Goal: Task Accomplishment & Management: Manage account settings

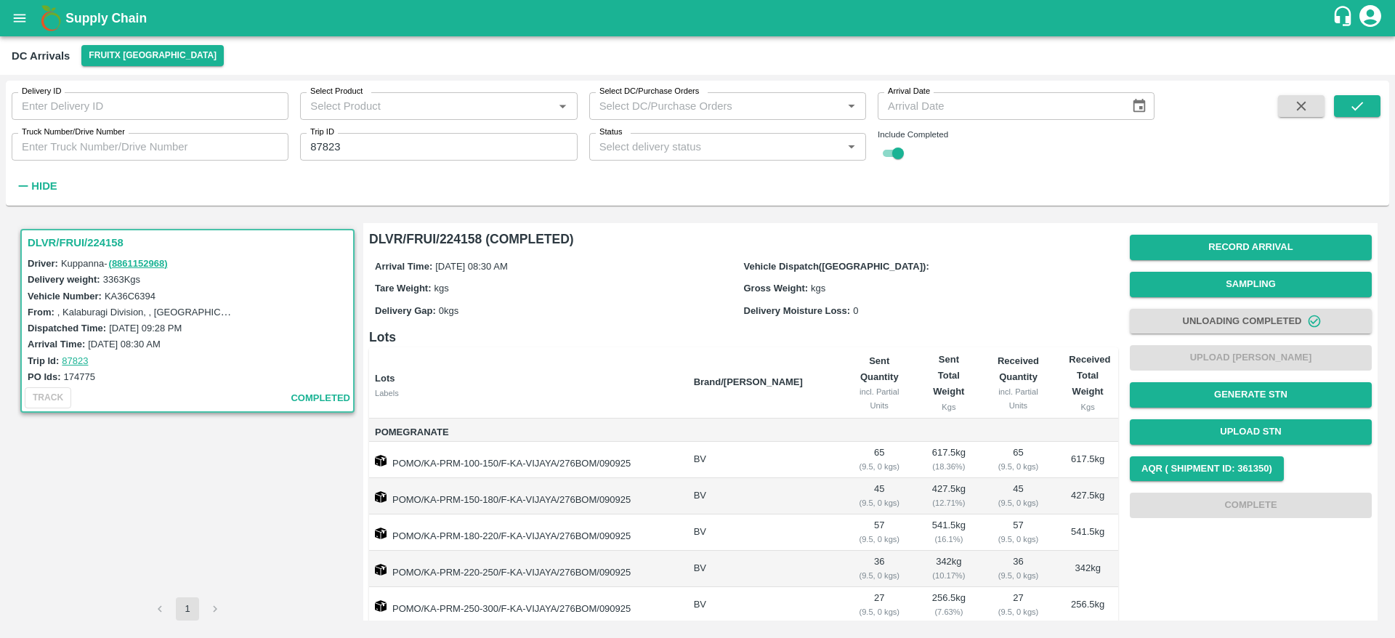
scroll to position [325, 0]
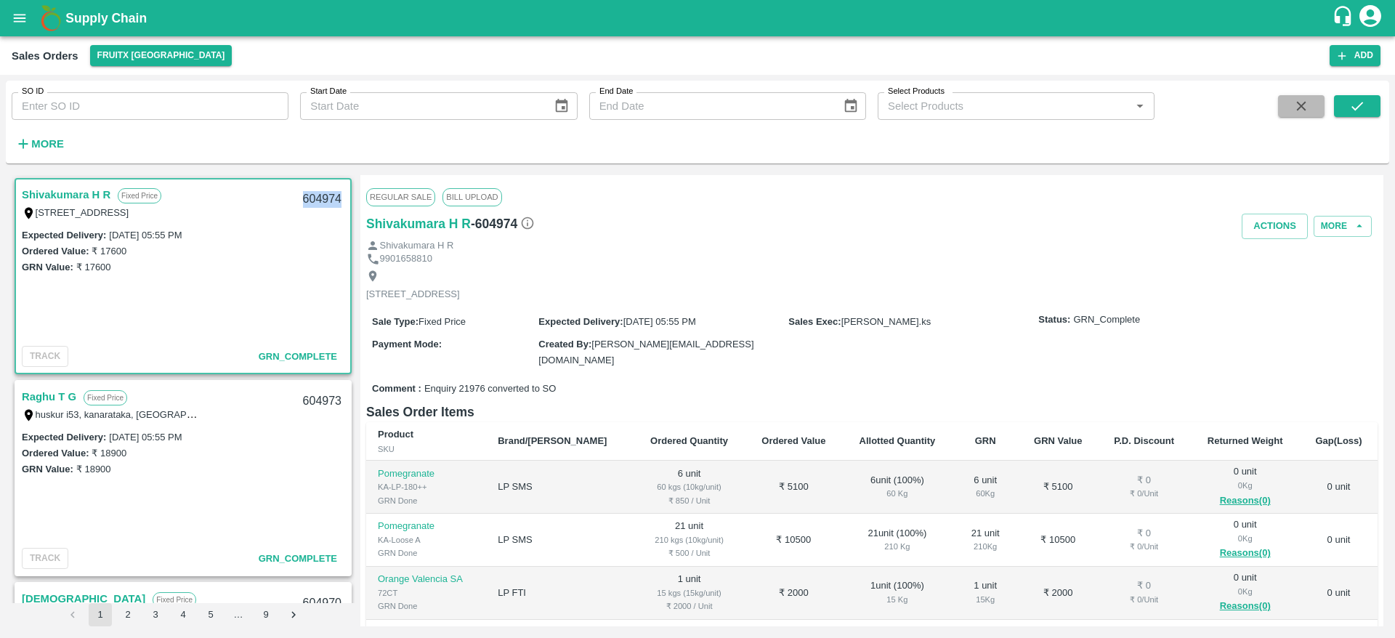
click at [1310, 110] on button "button" at bounding box center [1301, 106] width 47 height 22
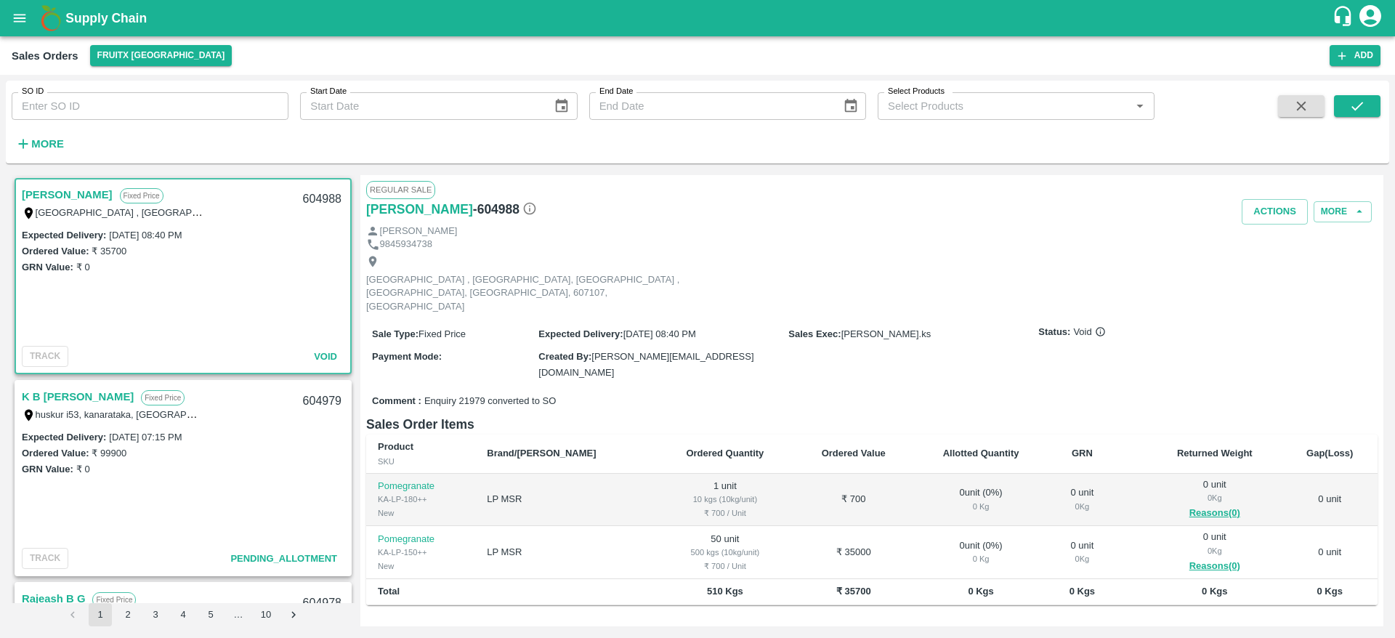
click at [53, 398] on link "K B [PERSON_NAME]" at bounding box center [78, 396] width 112 height 19
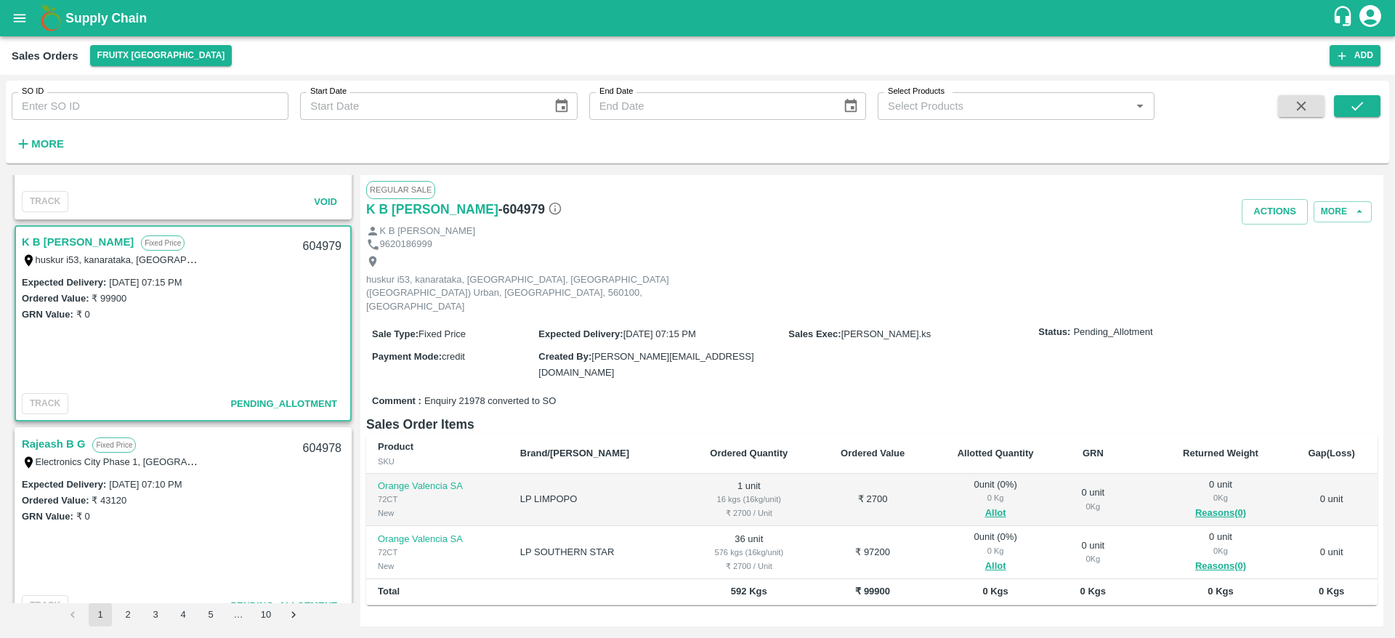
scroll to position [161, 0]
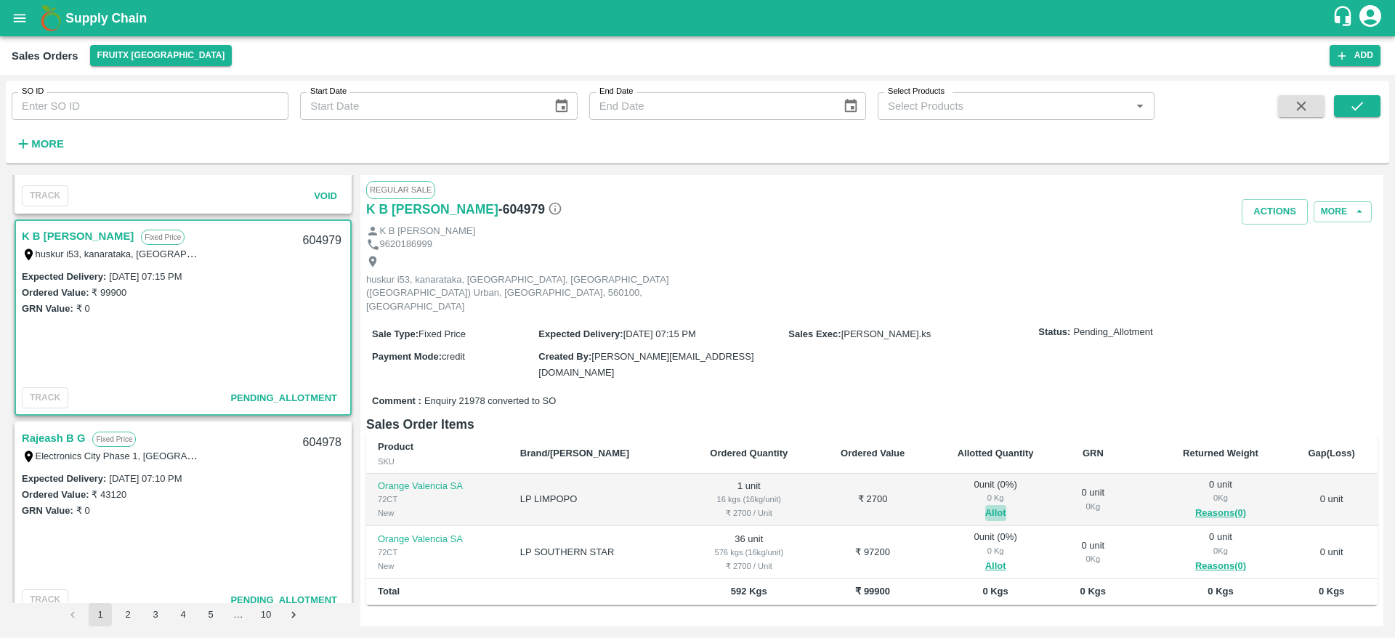
click at [986, 505] on button "Allot" at bounding box center [996, 513] width 21 height 17
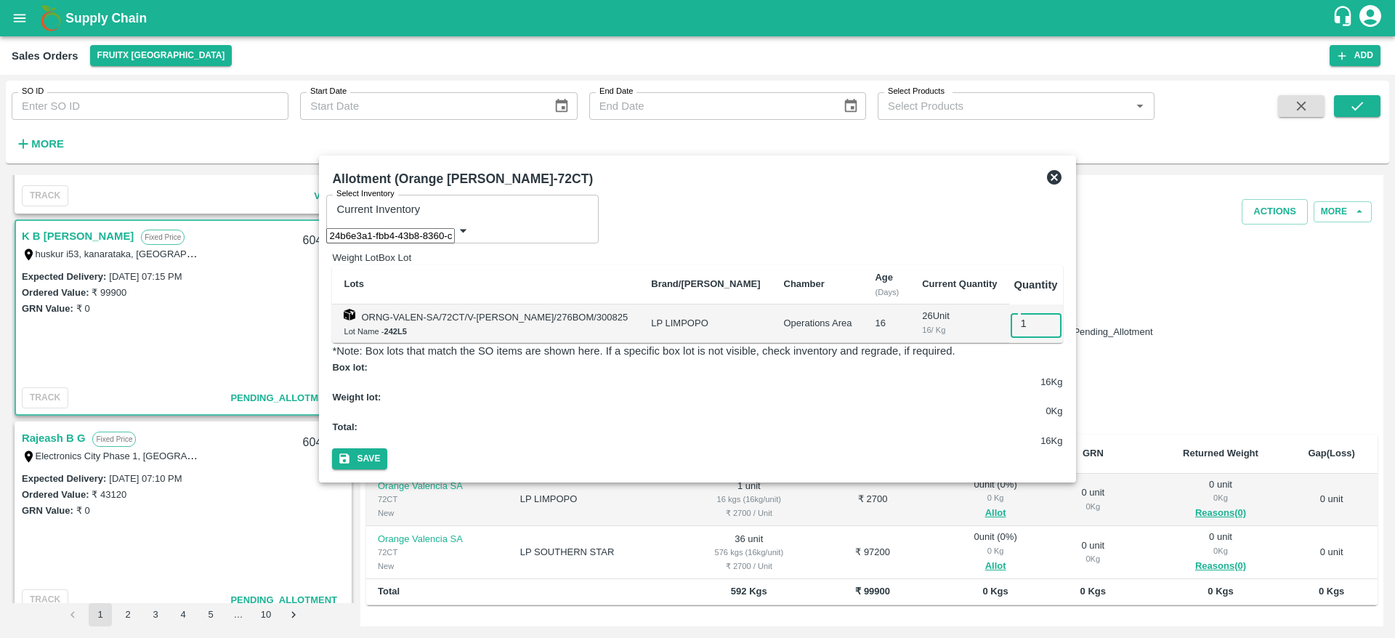
click at [1015, 325] on input "1" at bounding box center [1046, 324] width 71 height 28
type input "1"
click at [332, 448] on button "Save" at bounding box center [359, 458] width 55 height 21
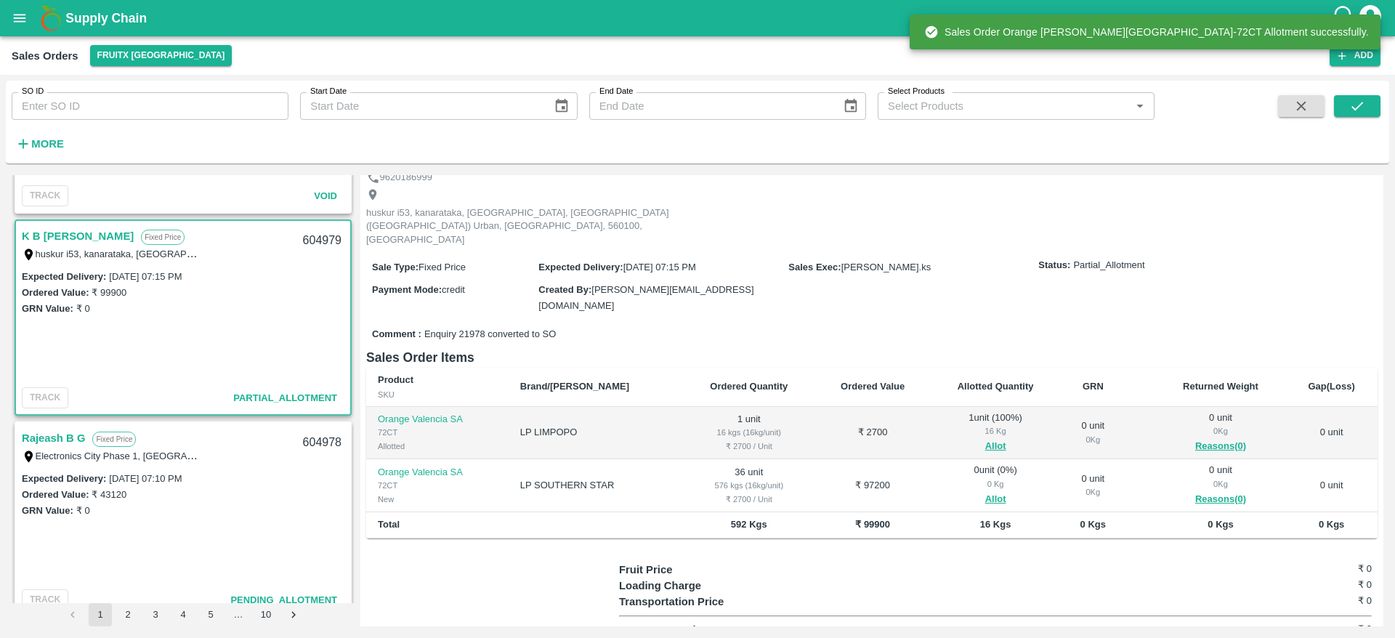
scroll to position [68, 0]
click at [988, 491] on button "Allot" at bounding box center [996, 499] width 21 height 17
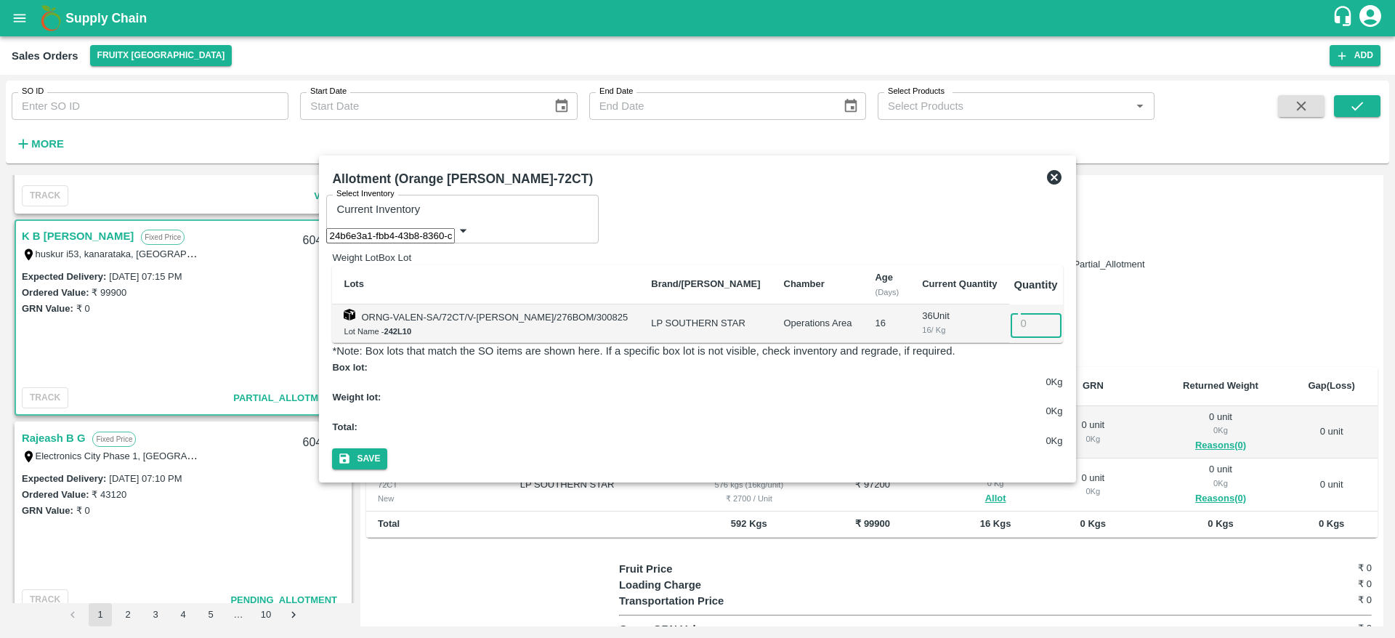
click at [1016, 329] on input "number" at bounding box center [1046, 324] width 71 height 28
type input "36"
click at [332, 448] on button "Save" at bounding box center [359, 458] width 55 height 21
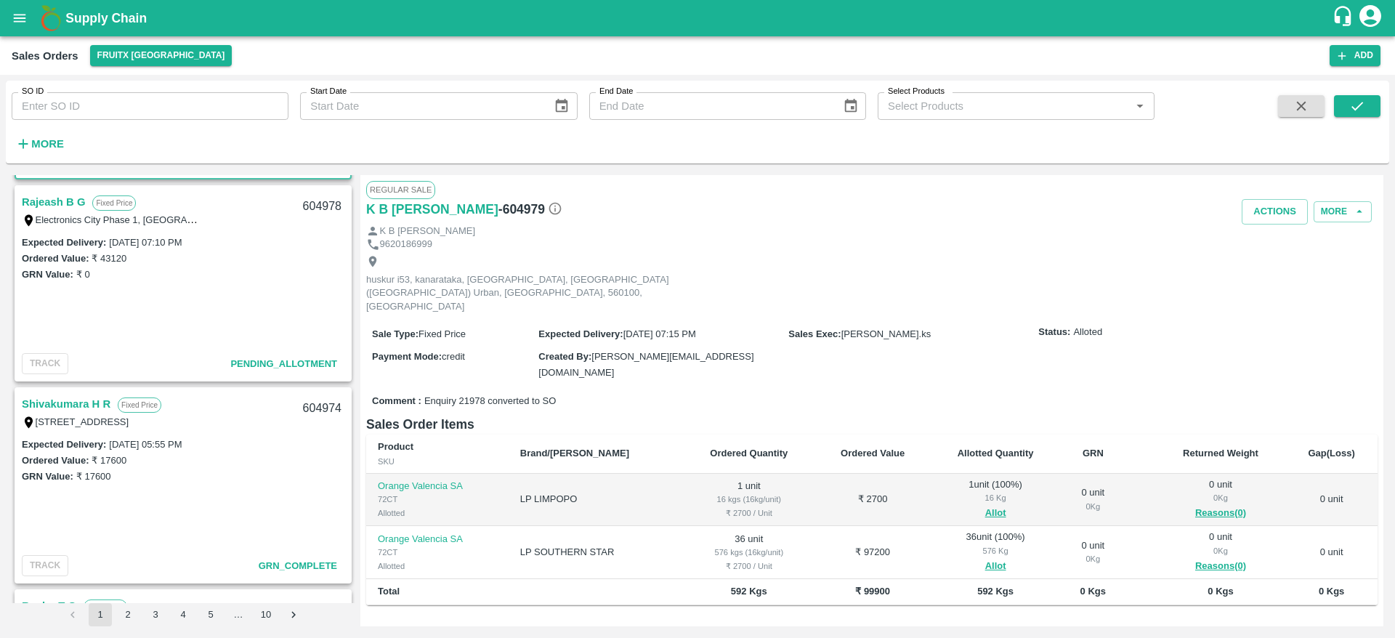
scroll to position [396, 0]
click at [64, 406] on link "Shivakumara H R" at bounding box center [66, 404] width 89 height 19
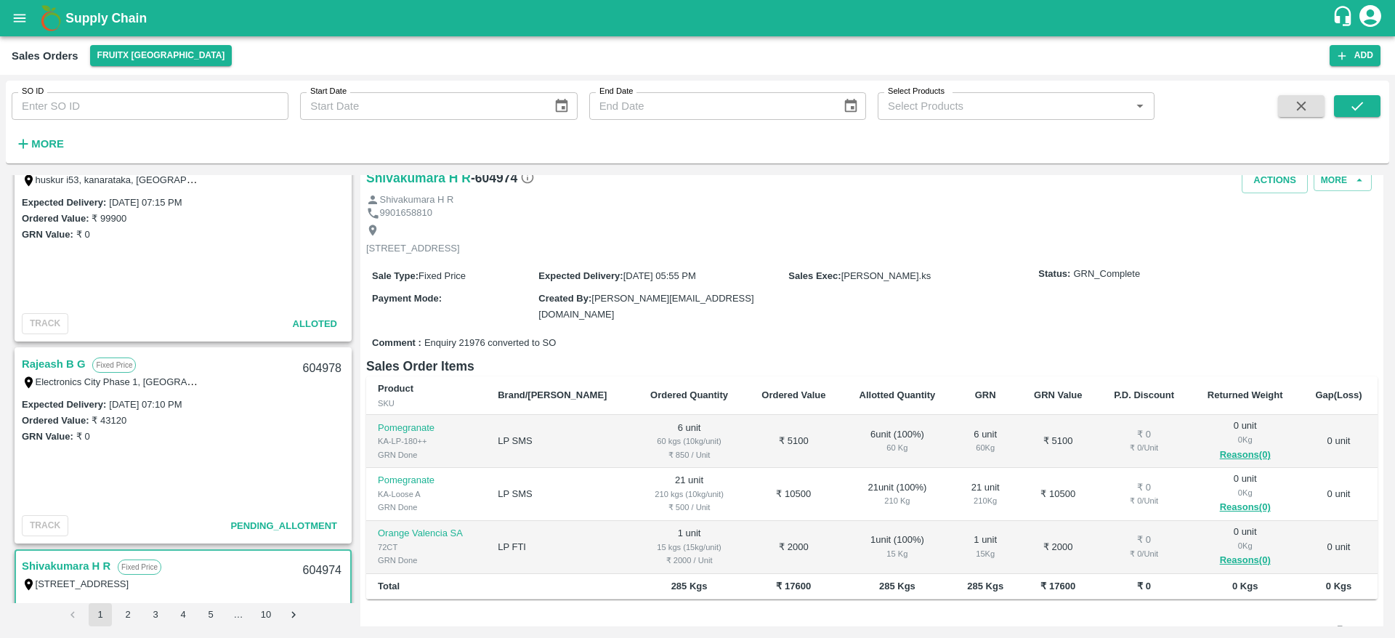
scroll to position [233, 0]
click at [52, 370] on link "Rajeash B G" at bounding box center [53, 365] width 63 height 19
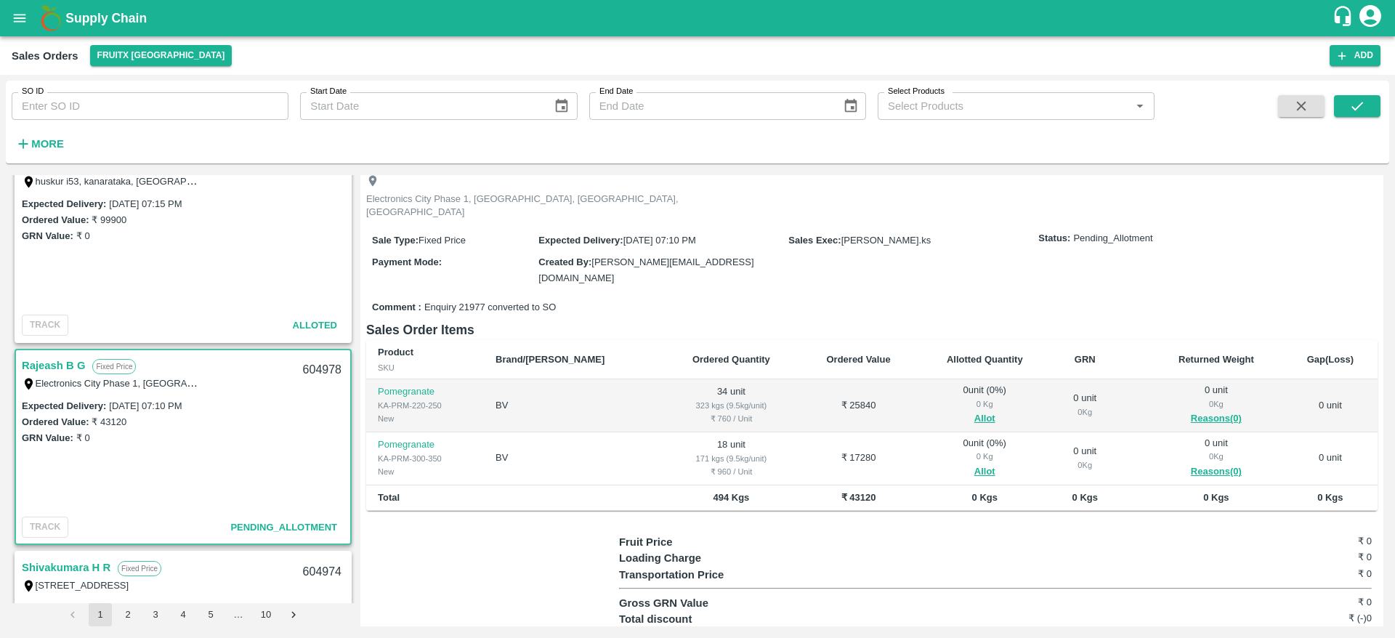
scroll to position [102, 0]
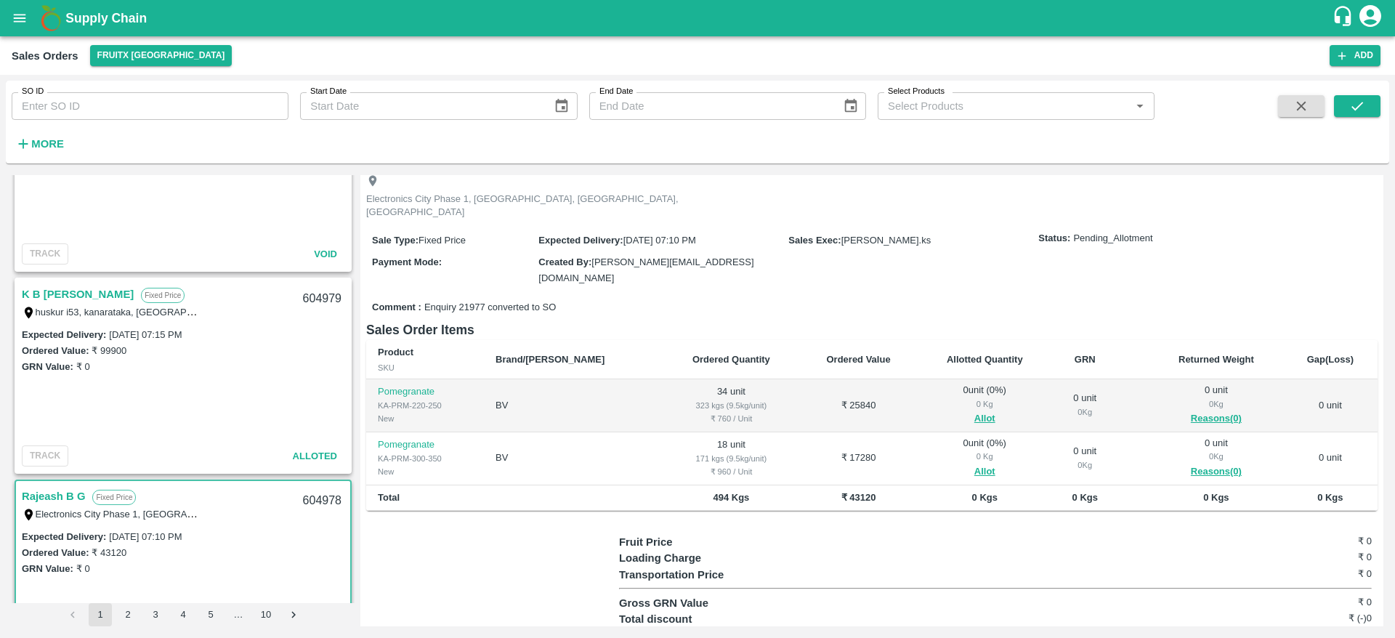
click at [67, 290] on link "K B Vinod Kumar" at bounding box center [78, 294] width 112 height 19
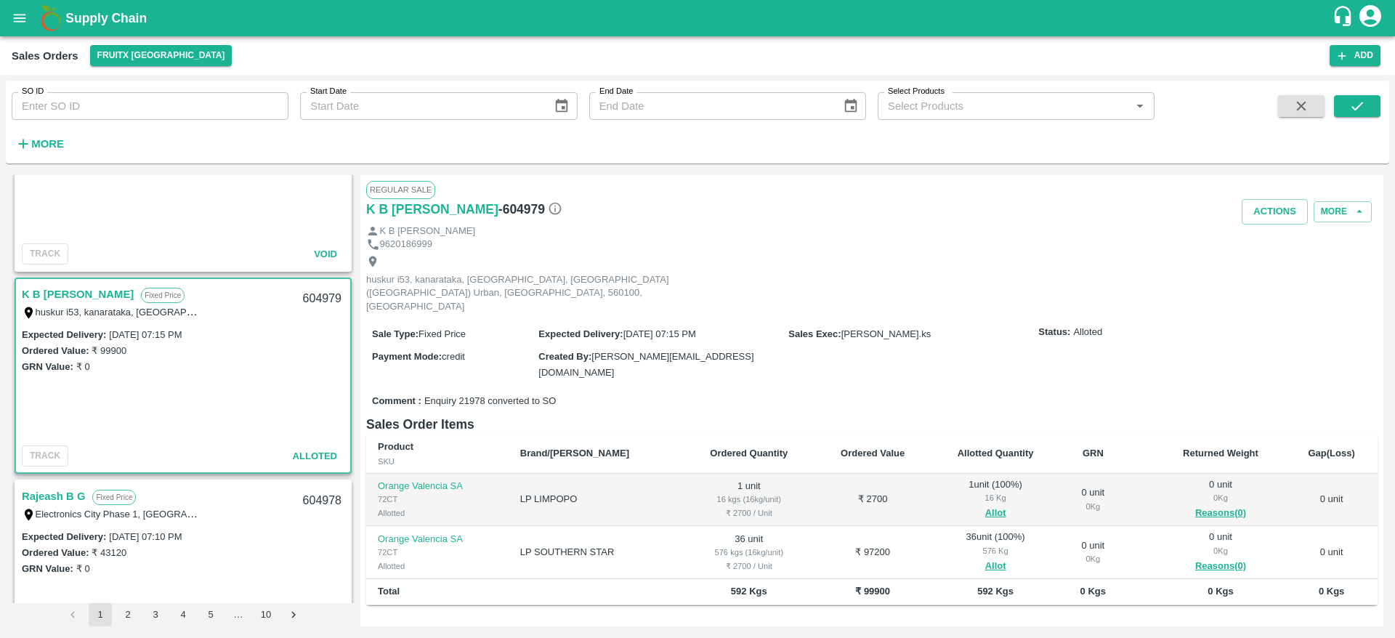
click at [323, 293] on div "604979" at bounding box center [322, 299] width 56 height 34
copy div "604979"
click at [1291, 212] on button "Actions" at bounding box center [1275, 211] width 66 height 25
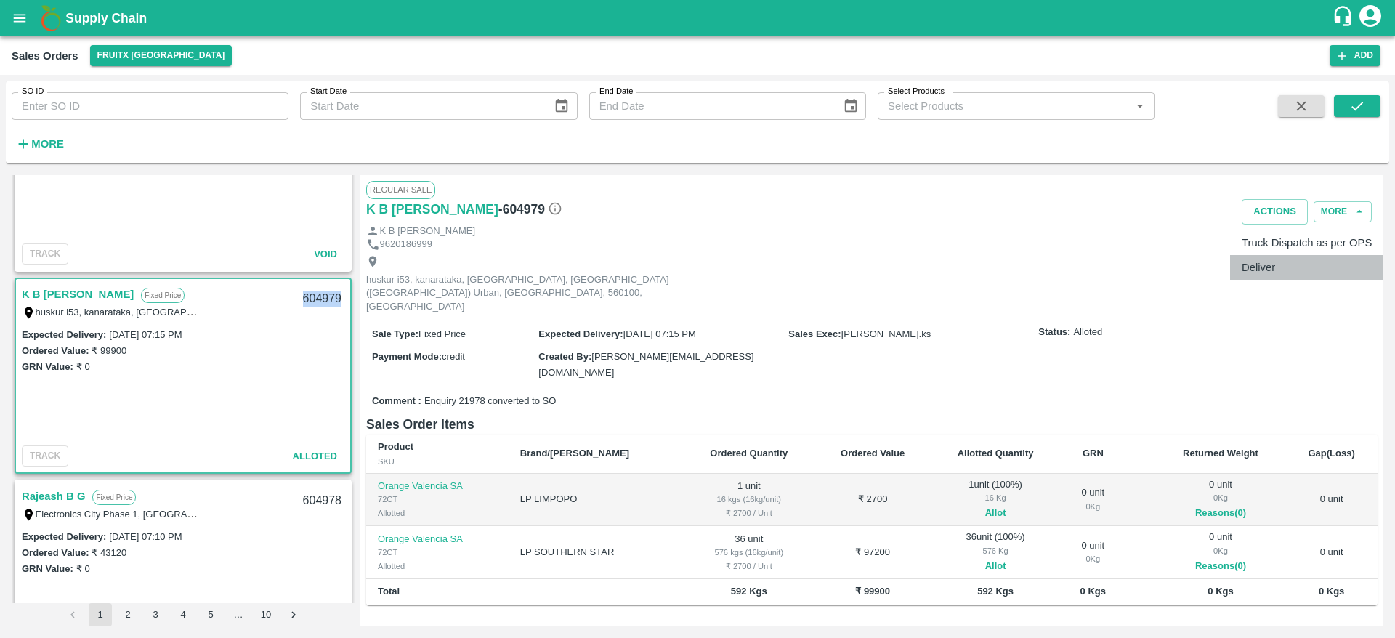
click at [1263, 274] on li "Deliver" at bounding box center [1307, 267] width 153 height 25
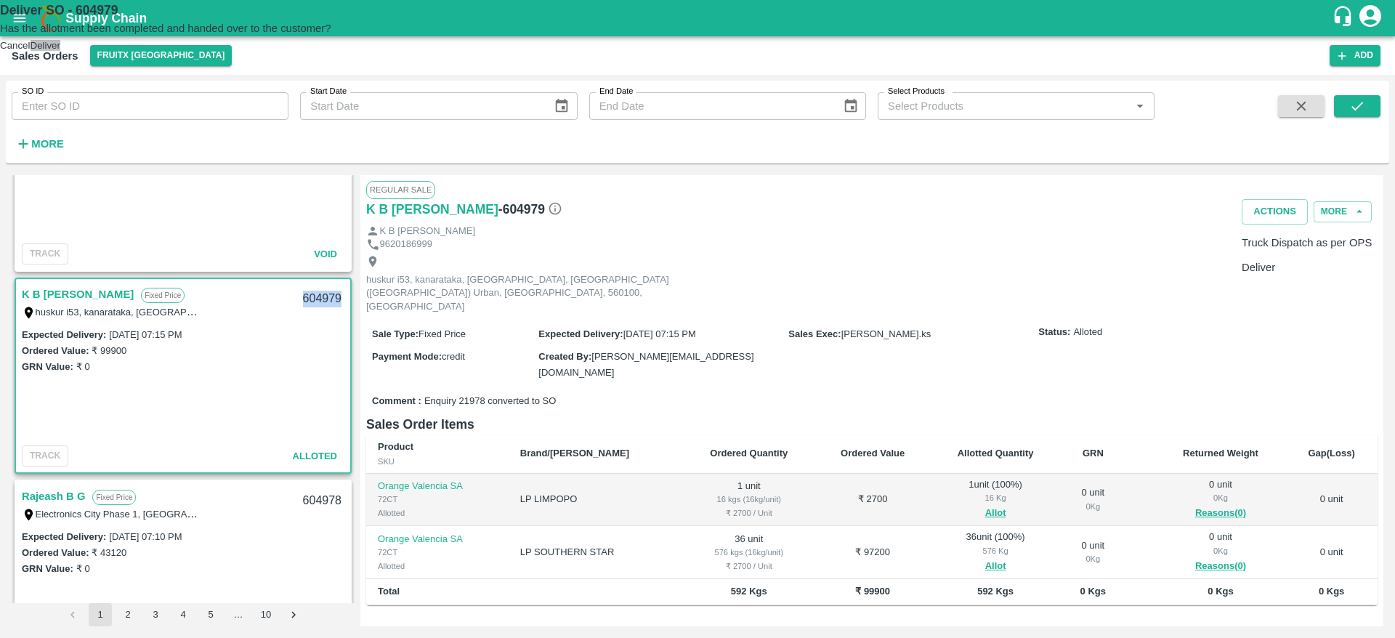
click at [60, 51] on button "Deliver" at bounding box center [46, 45] width 30 height 11
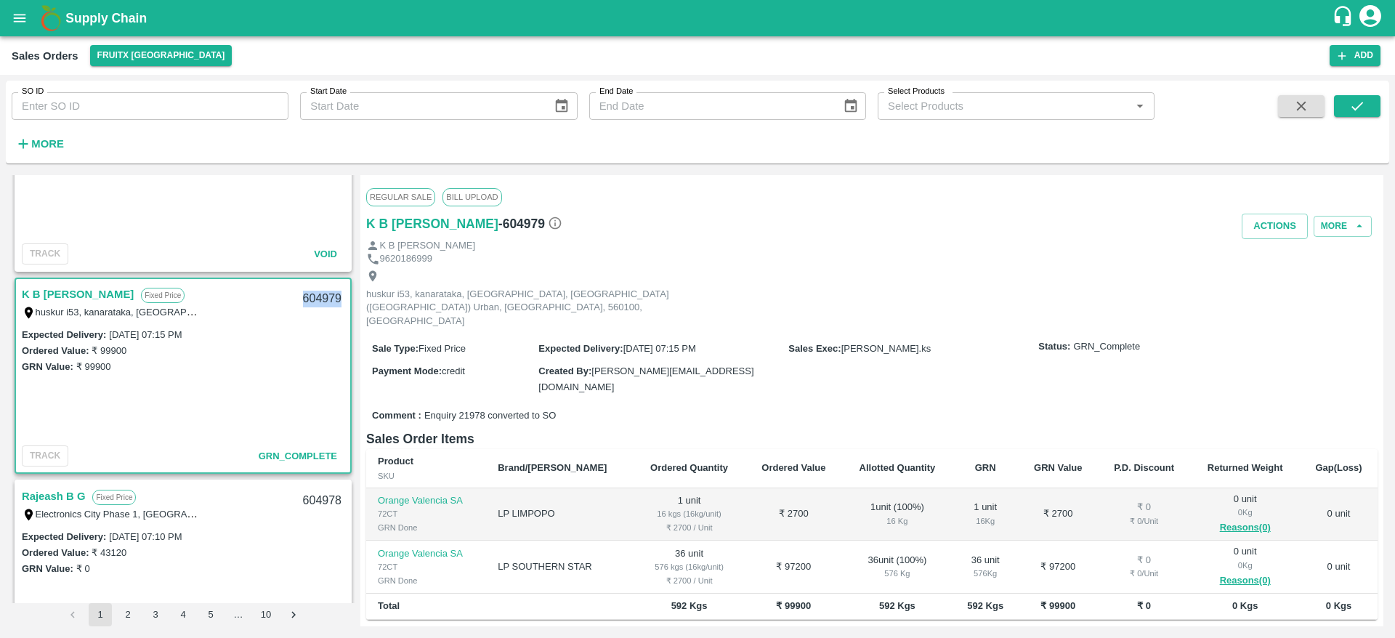
copy div "604979"
click at [1260, 217] on button "Actions" at bounding box center [1275, 226] width 66 height 25
click at [1251, 250] on li "Truck Dispatch as per OPS" at bounding box center [1307, 257] width 153 height 25
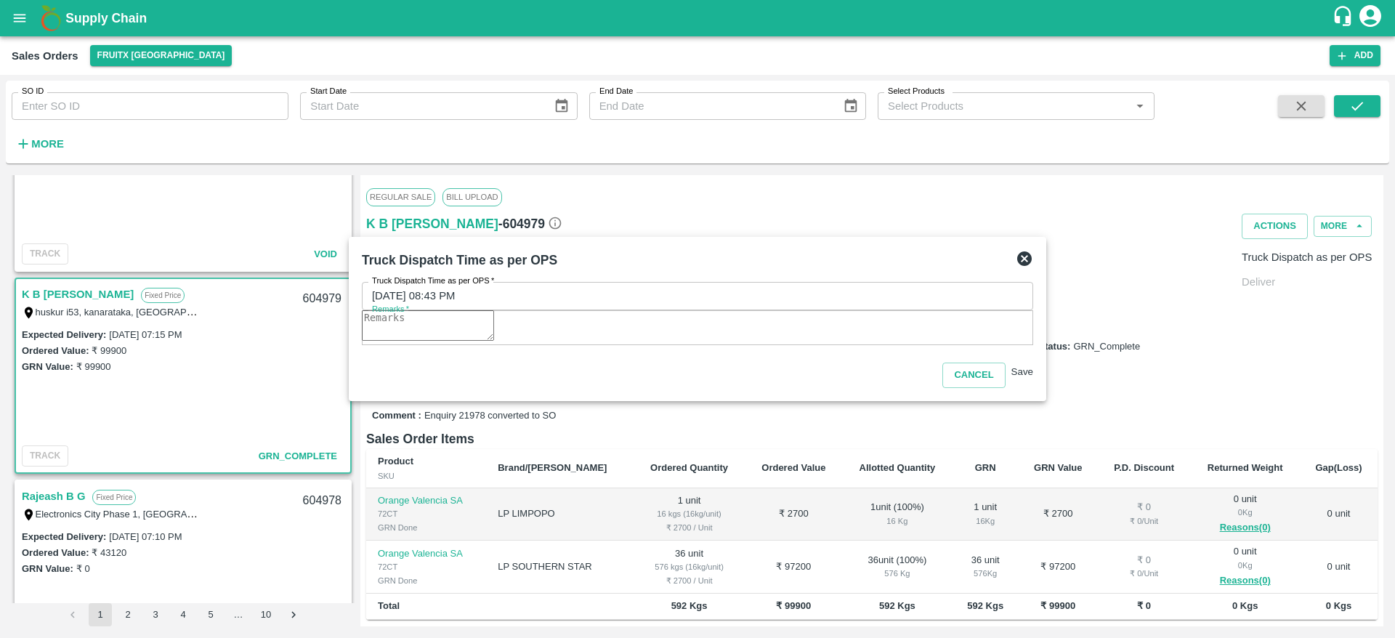
click at [494, 331] on textarea "Remarks   *" at bounding box center [428, 325] width 132 height 31
type textarea "OTD"
click at [1015, 377] on button "Save" at bounding box center [1023, 371] width 22 height 11
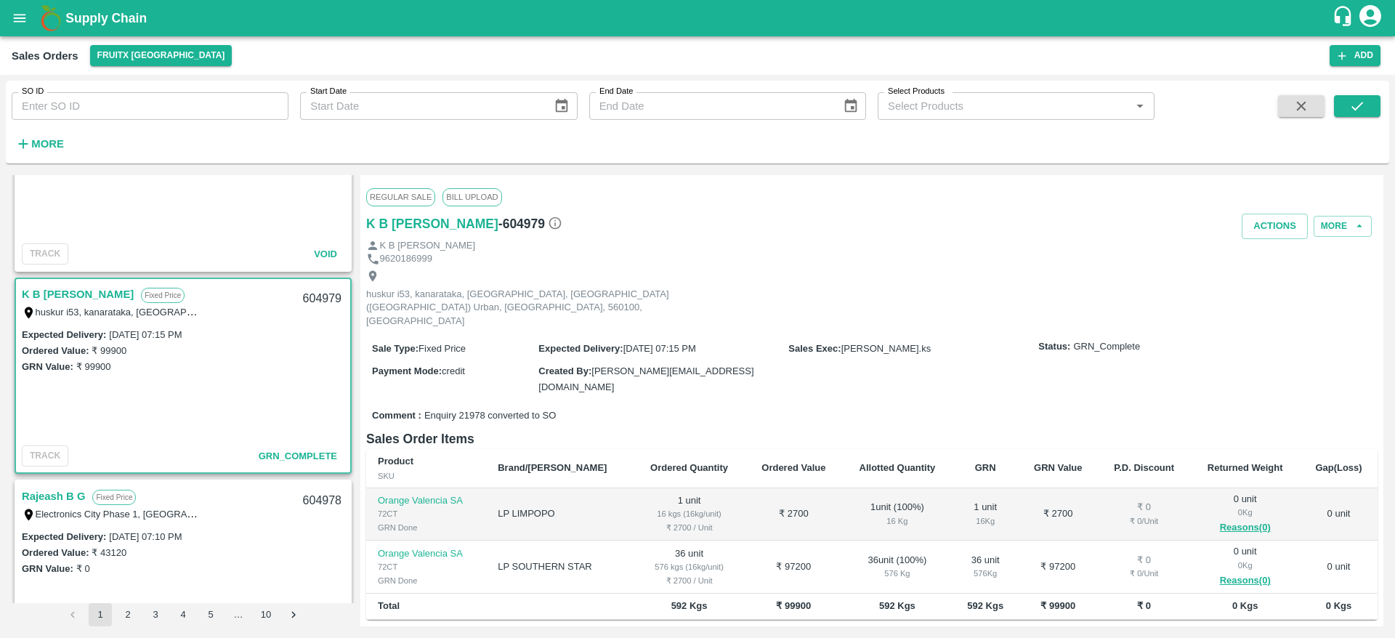
click at [398, 409] on label "Comment :" at bounding box center [396, 416] width 49 height 14
click at [1284, 223] on button "Actions" at bounding box center [1275, 226] width 66 height 25
click at [842, 344] on div at bounding box center [697, 319] width 1395 height 638
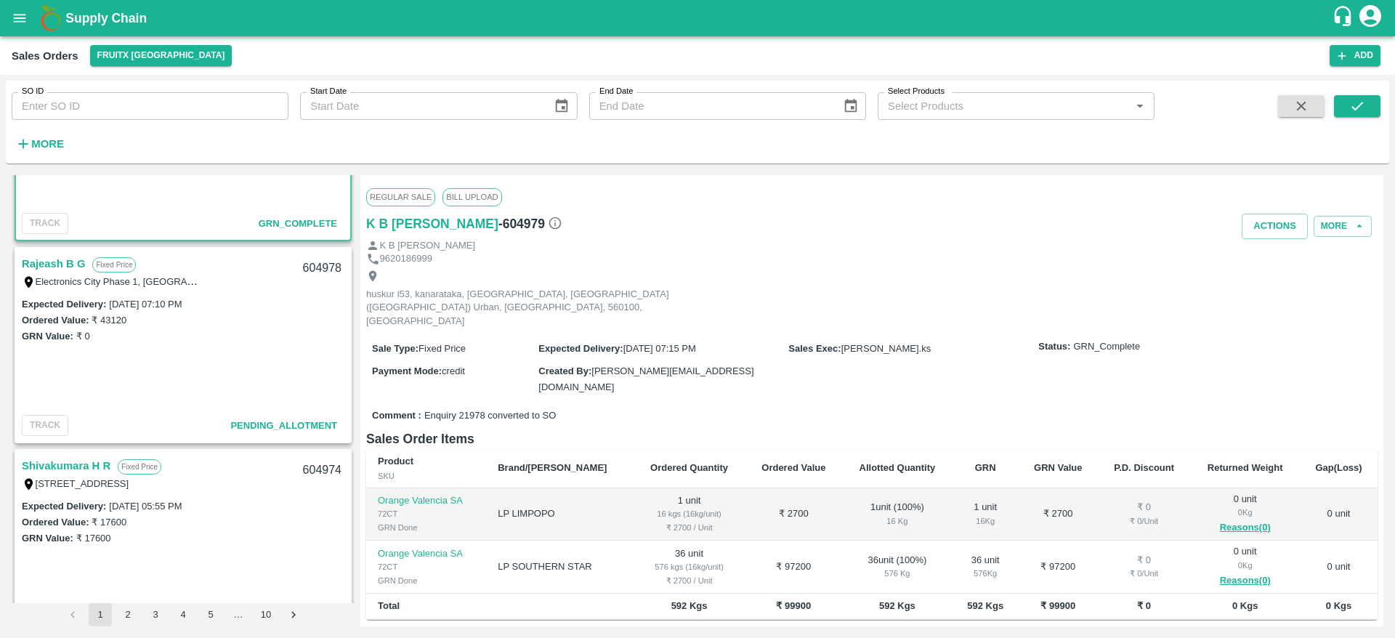
scroll to position [336, 0]
click at [49, 263] on link "Rajeash B G" at bounding box center [53, 263] width 63 height 19
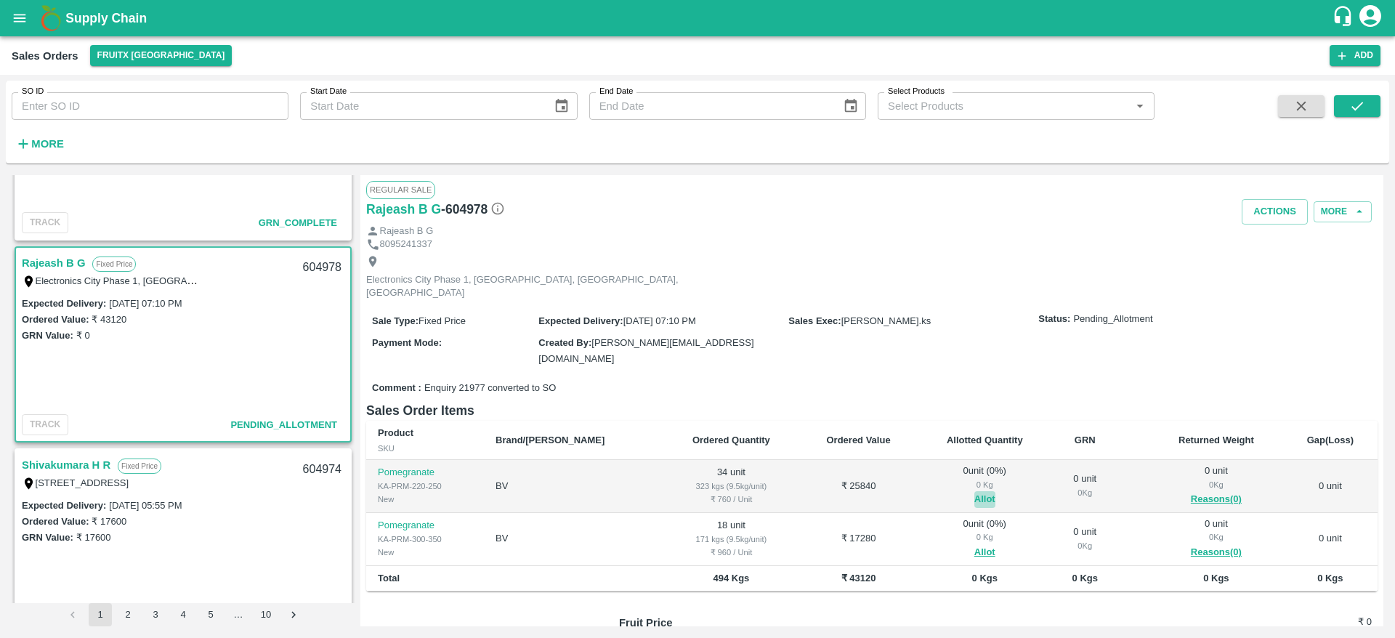
click at [975, 491] on button "Allot" at bounding box center [985, 499] width 21 height 17
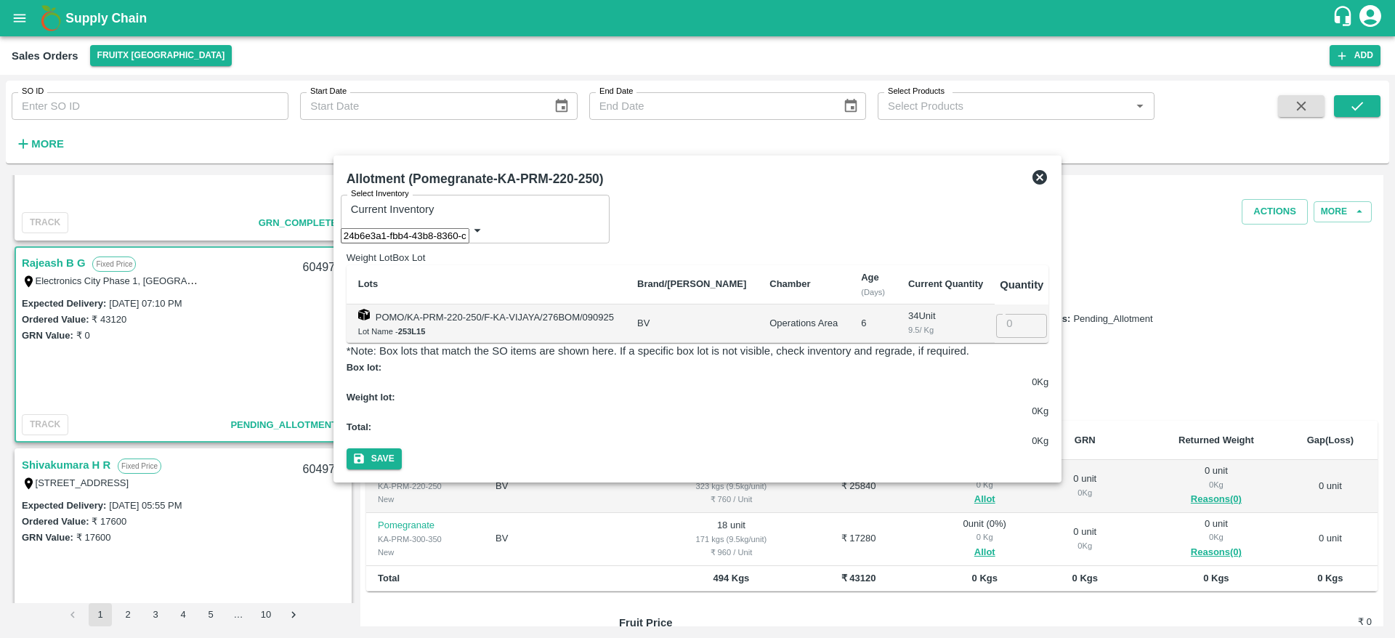
click at [1011, 322] on input "number" at bounding box center [1031, 324] width 71 height 28
type input "34"
click at [347, 448] on button "Save" at bounding box center [374, 458] width 55 height 21
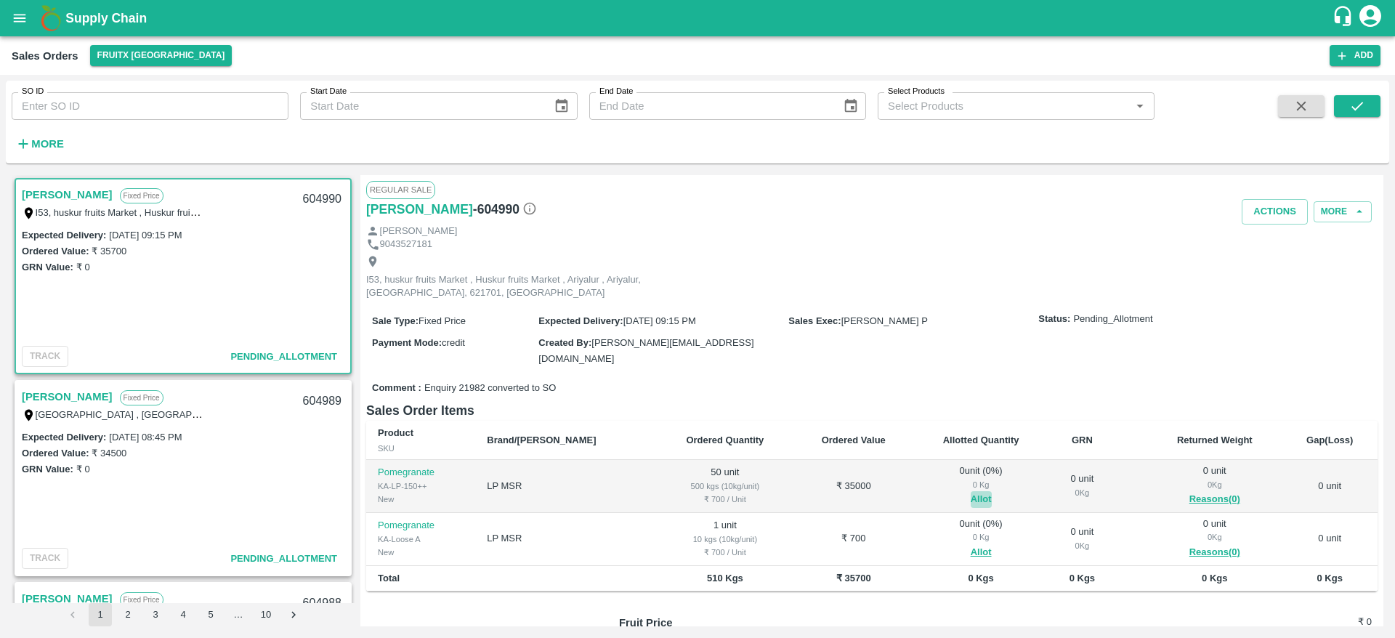
click at [971, 491] on button "Allot" at bounding box center [981, 499] width 21 height 17
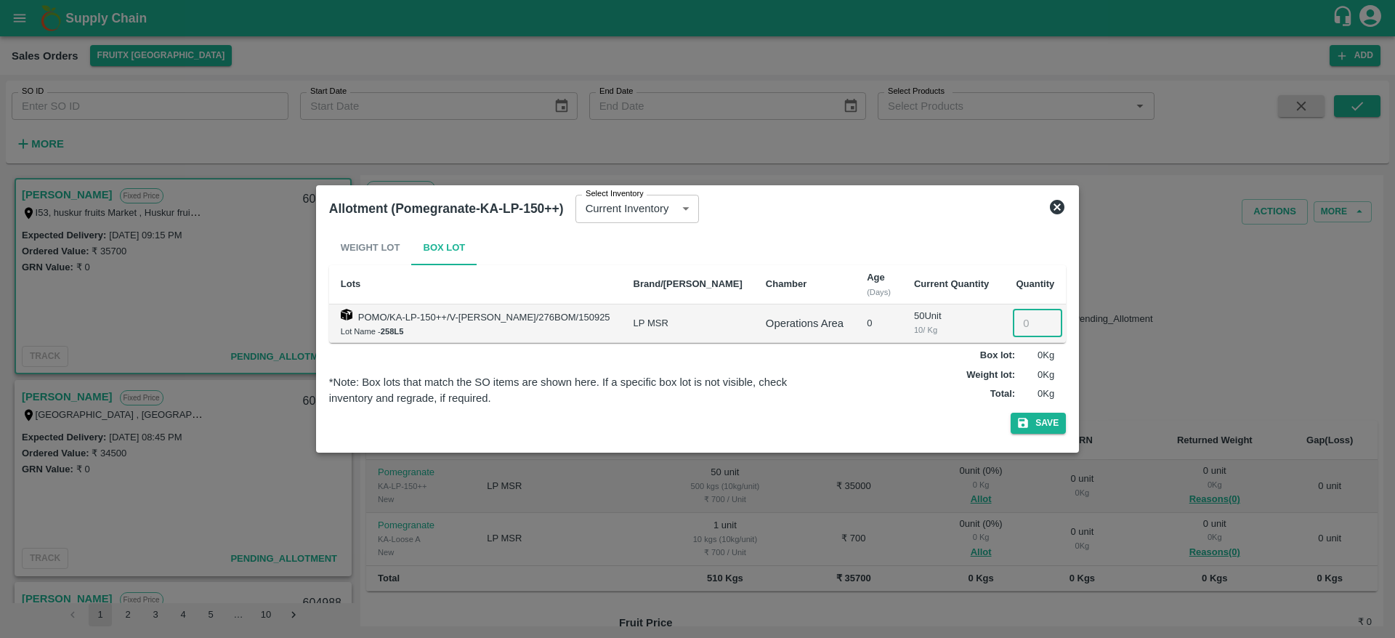
click at [1013, 312] on input "number" at bounding box center [1037, 324] width 49 height 28
type input "50"
click at [1011, 413] on button "Save" at bounding box center [1038, 423] width 55 height 21
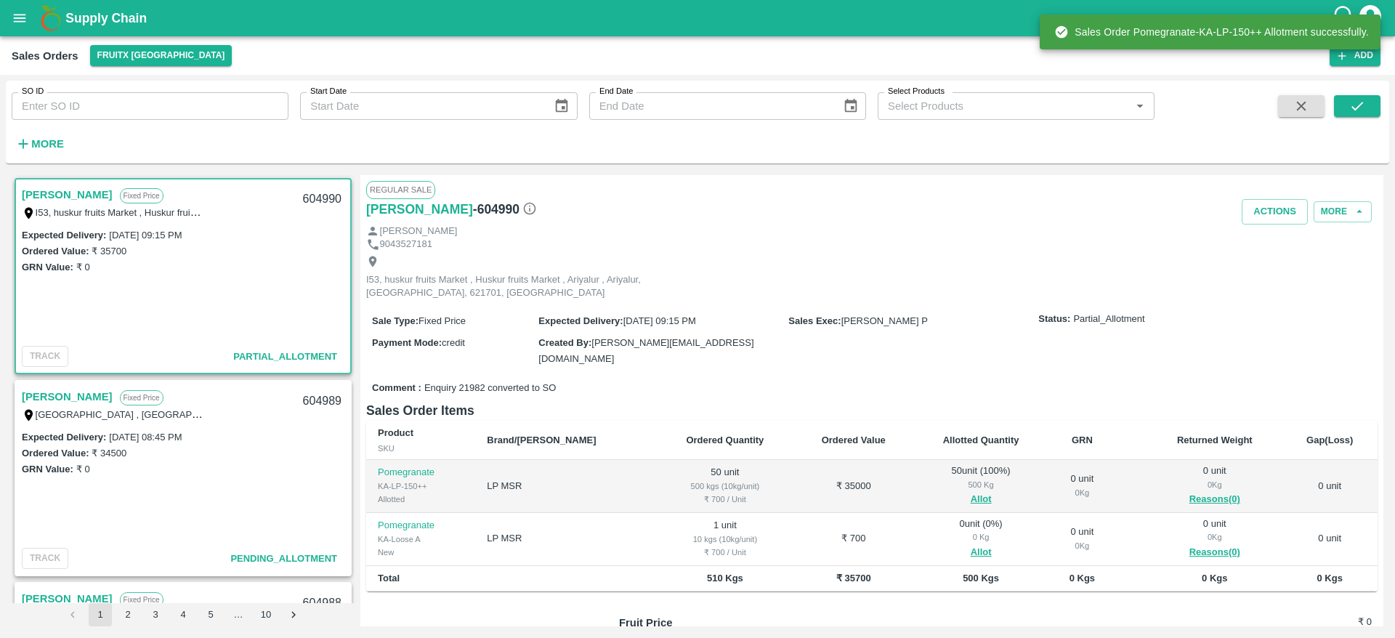
scroll to position [47, 0]
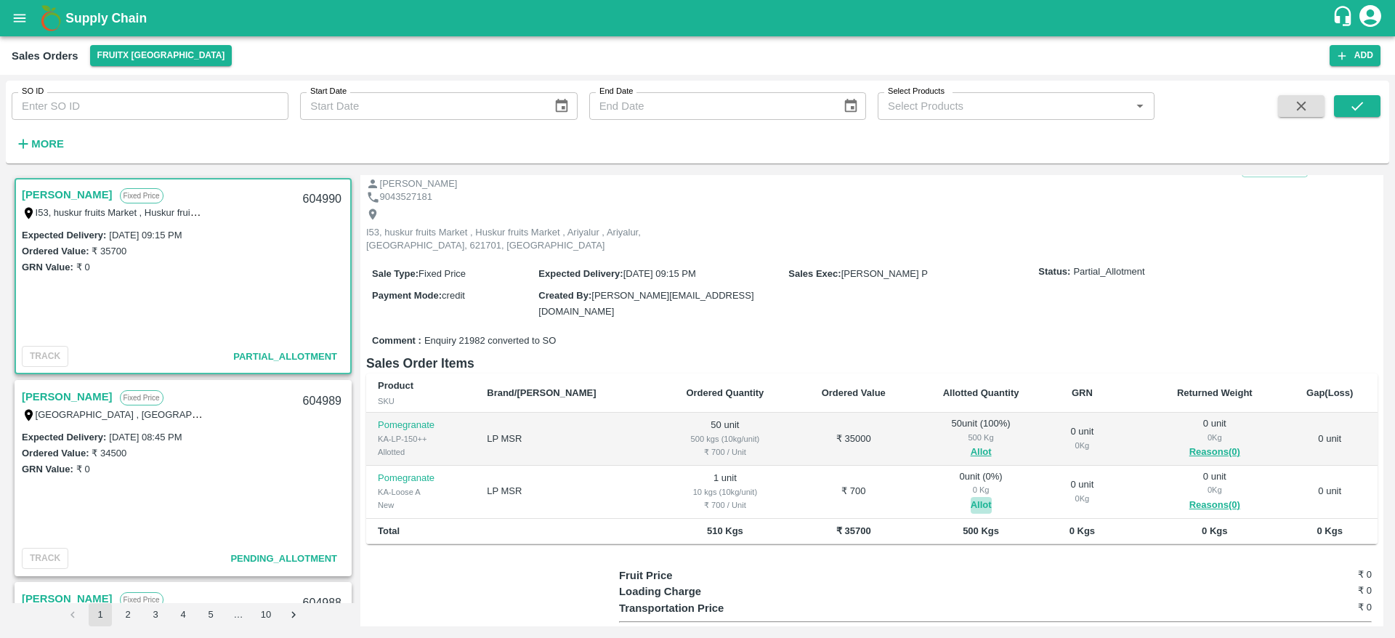
click at [971, 497] on button "Allot" at bounding box center [981, 505] width 21 height 17
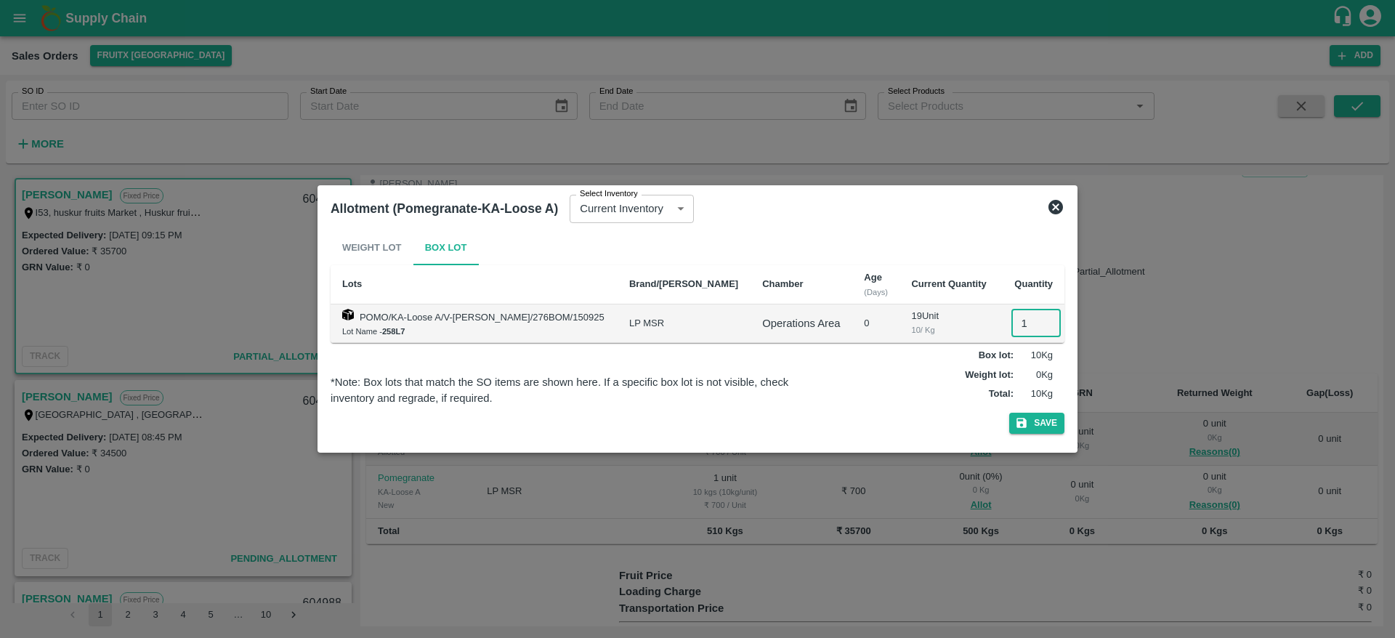
click at [1012, 333] on input "1" at bounding box center [1036, 324] width 49 height 28
type input "1"
click at [1010, 413] on button "Save" at bounding box center [1037, 423] width 55 height 21
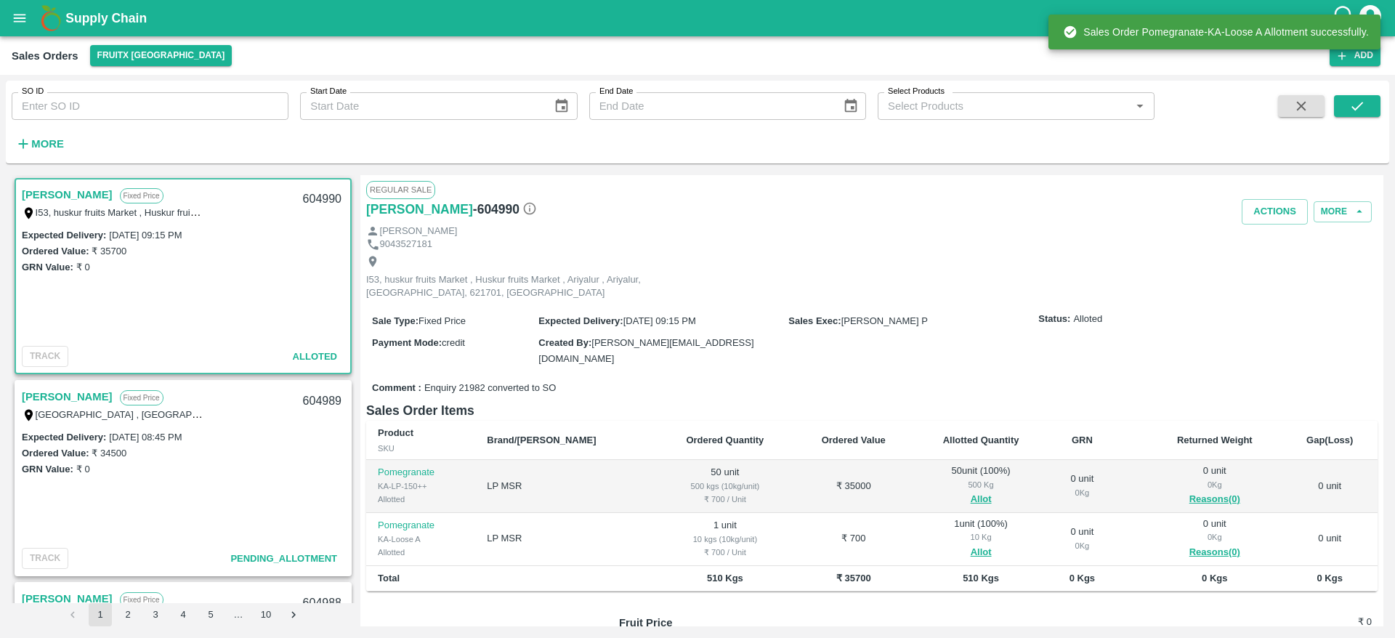
click at [305, 190] on div "604990" at bounding box center [322, 199] width 56 height 34
copy div "604990"
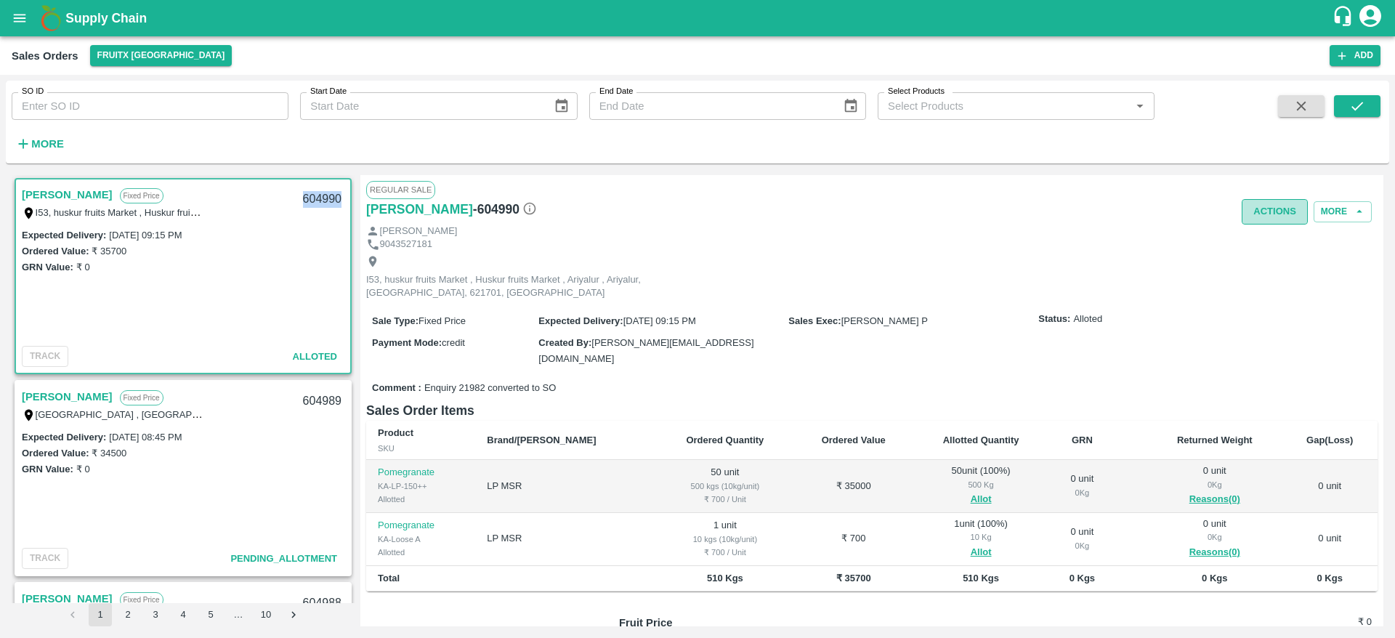
click at [1246, 217] on button "Actions" at bounding box center [1275, 211] width 66 height 25
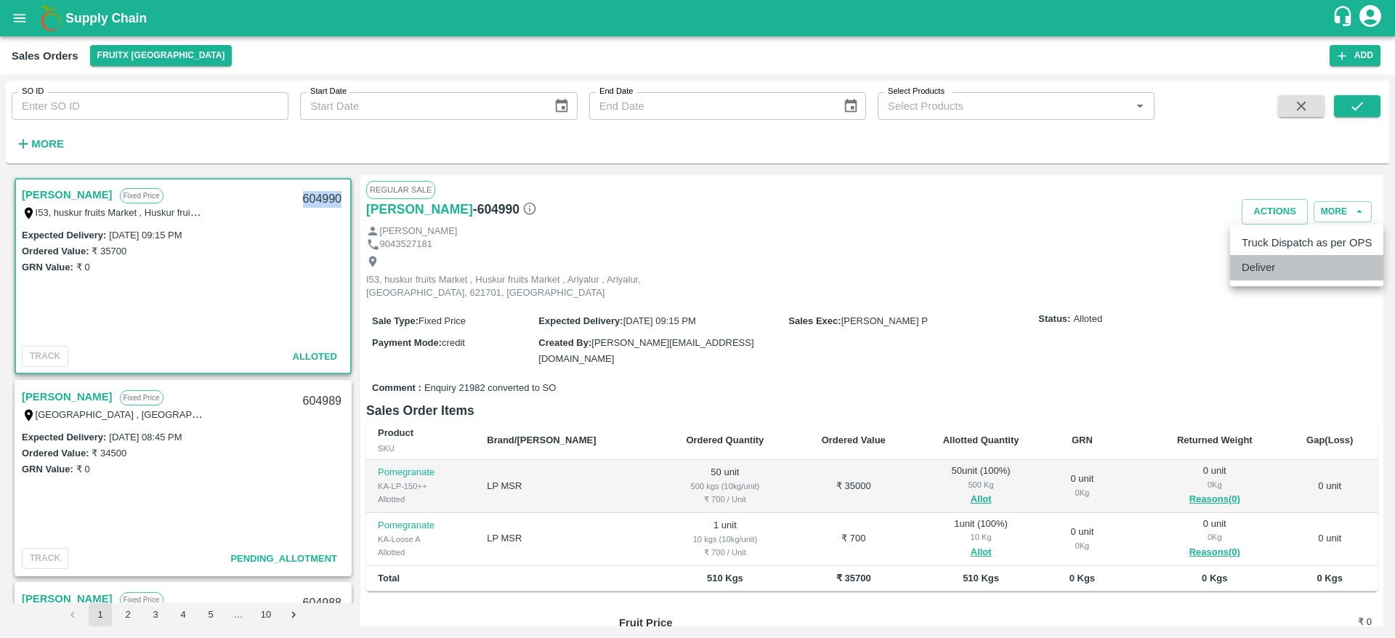
click at [1289, 261] on li "Deliver" at bounding box center [1307, 267] width 153 height 25
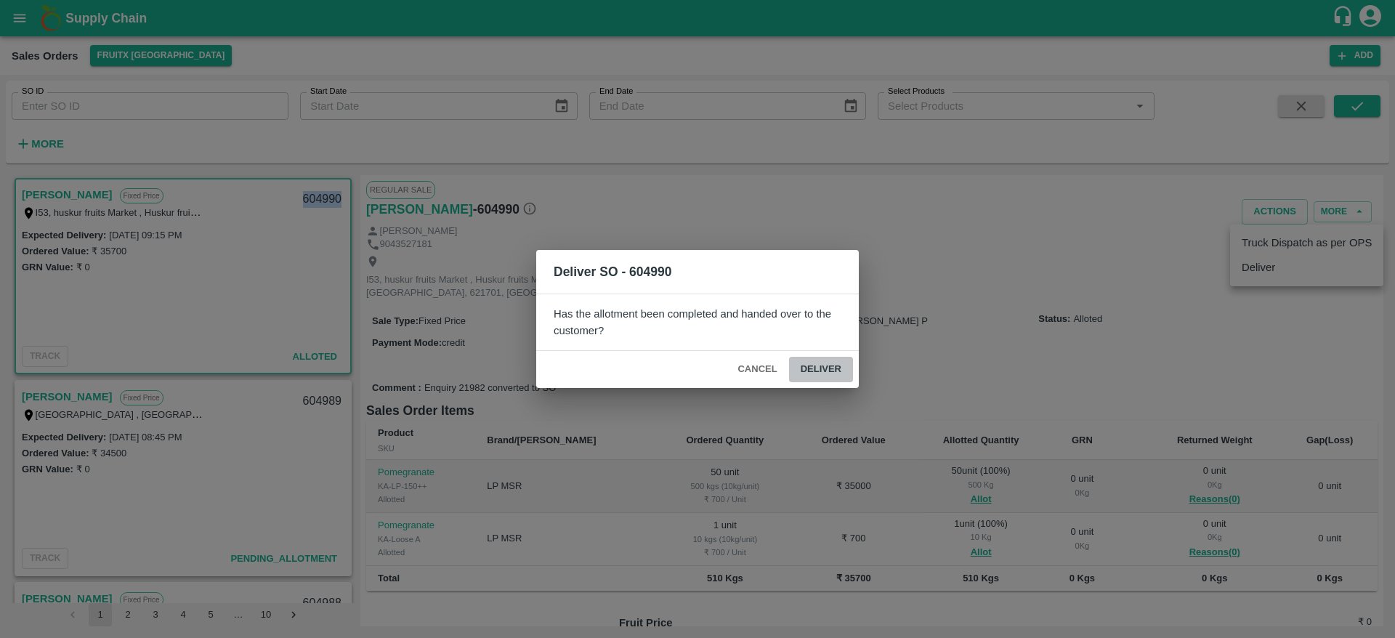
click at [830, 374] on button "Deliver" at bounding box center [821, 369] width 64 height 25
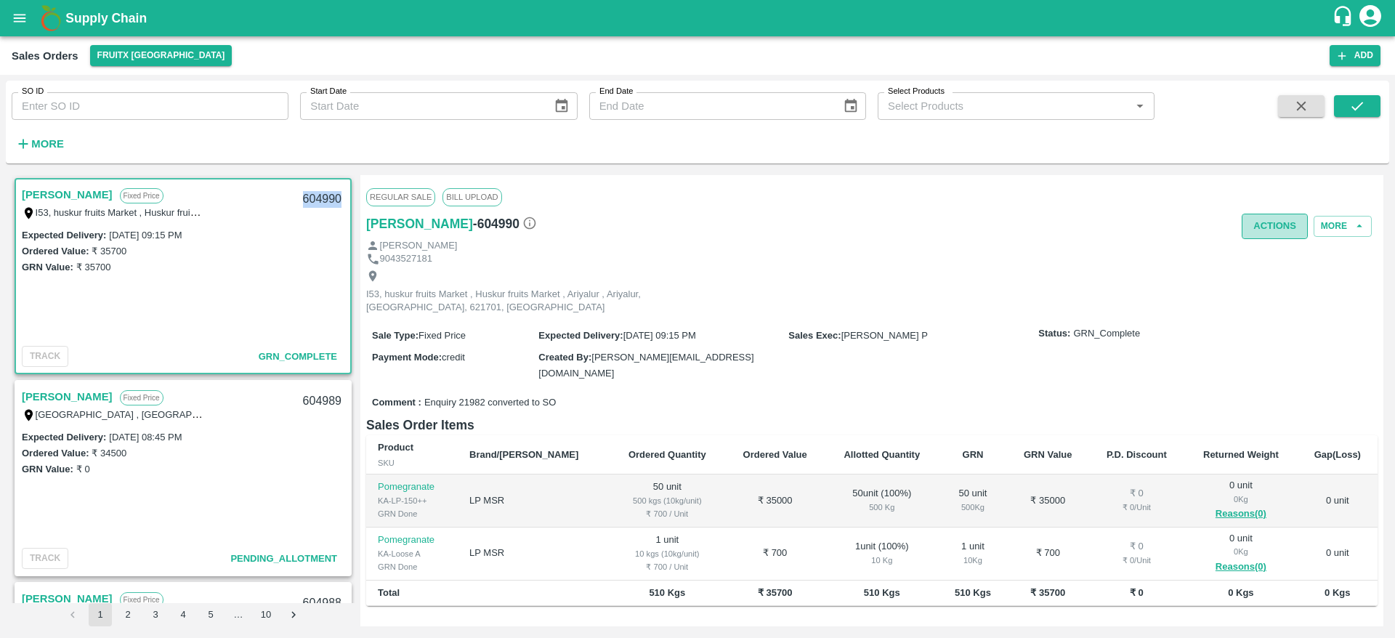
click at [1265, 226] on button "Actions" at bounding box center [1275, 226] width 66 height 25
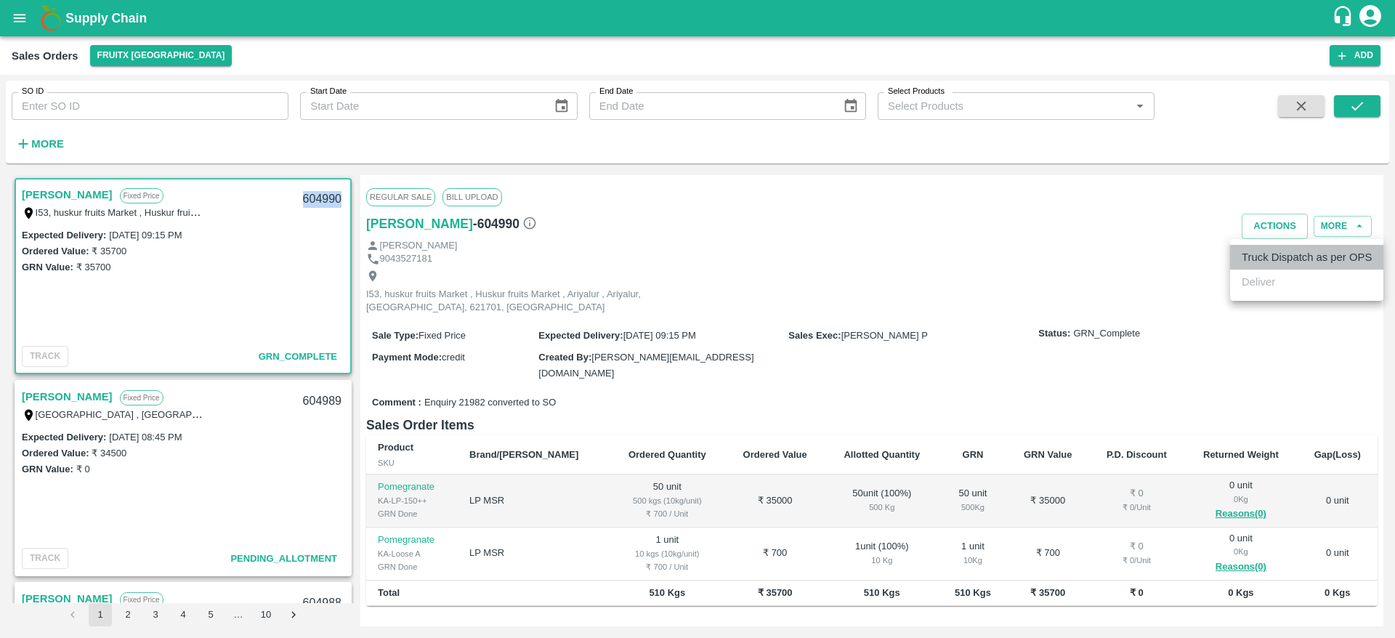
click at [1271, 259] on li "Truck Dispatch as per OPS" at bounding box center [1307, 257] width 153 height 25
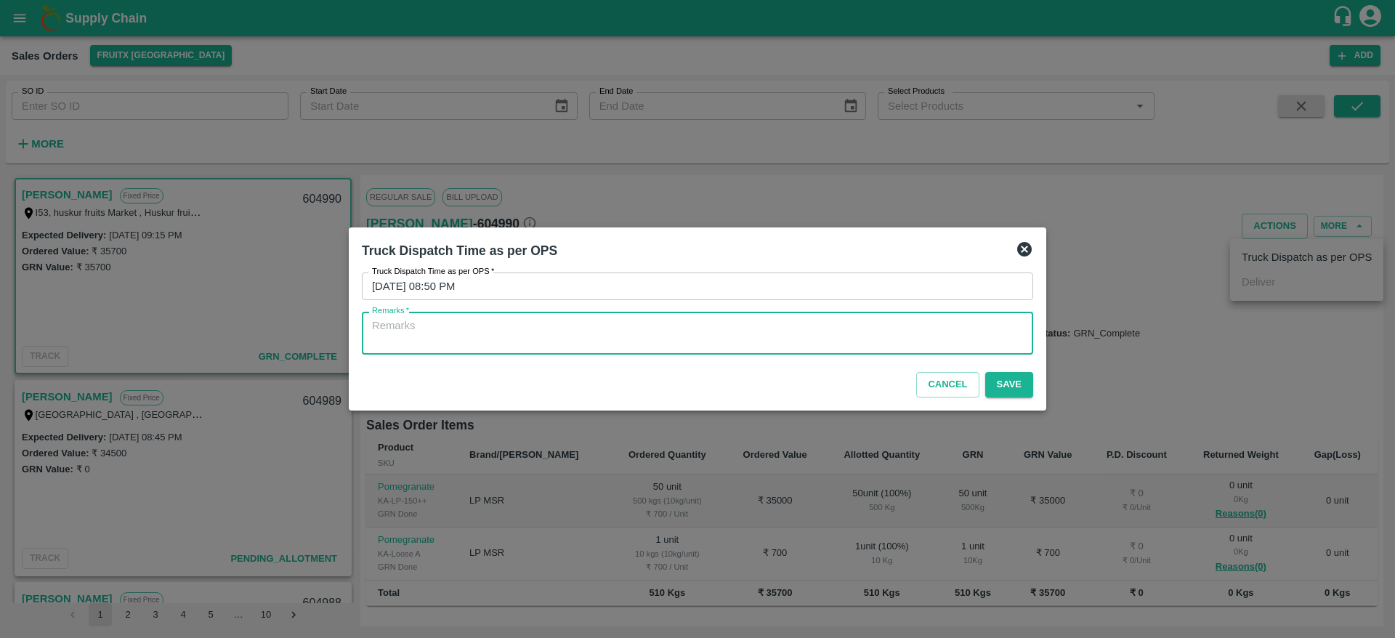
click at [885, 331] on textarea "Remarks   *" at bounding box center [697, 333] width 651 height 31
type textarea "OTD"
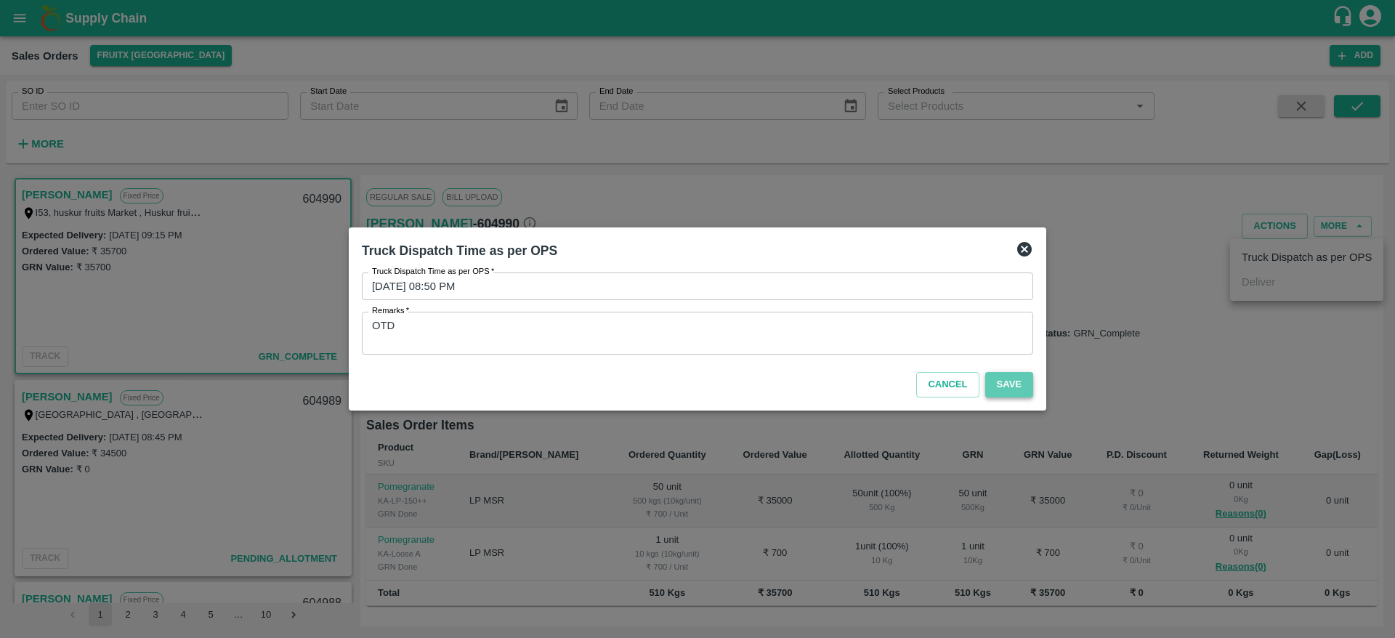
click at [1001, 389] on button "Save" at bounding box center [1010, 384] width 48 height 25
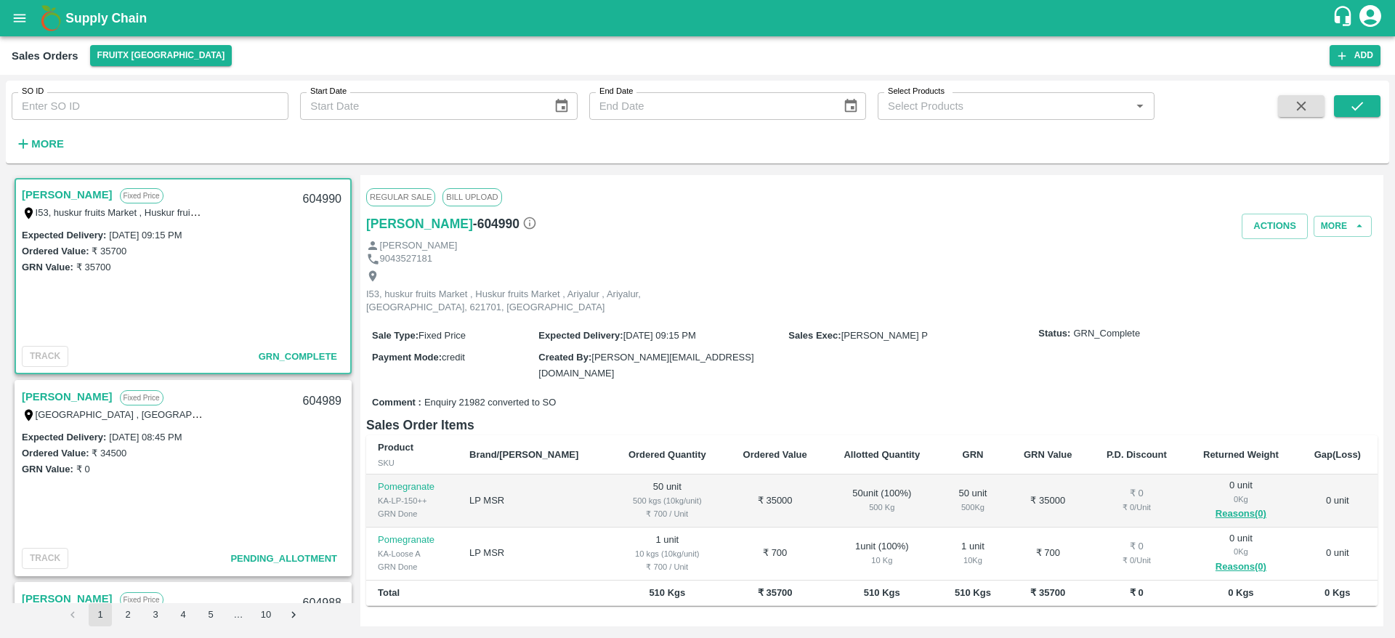
click at [309, 206] on div "604990" at bounding box center [322, 199] width 56 height 34
copy div "604990"
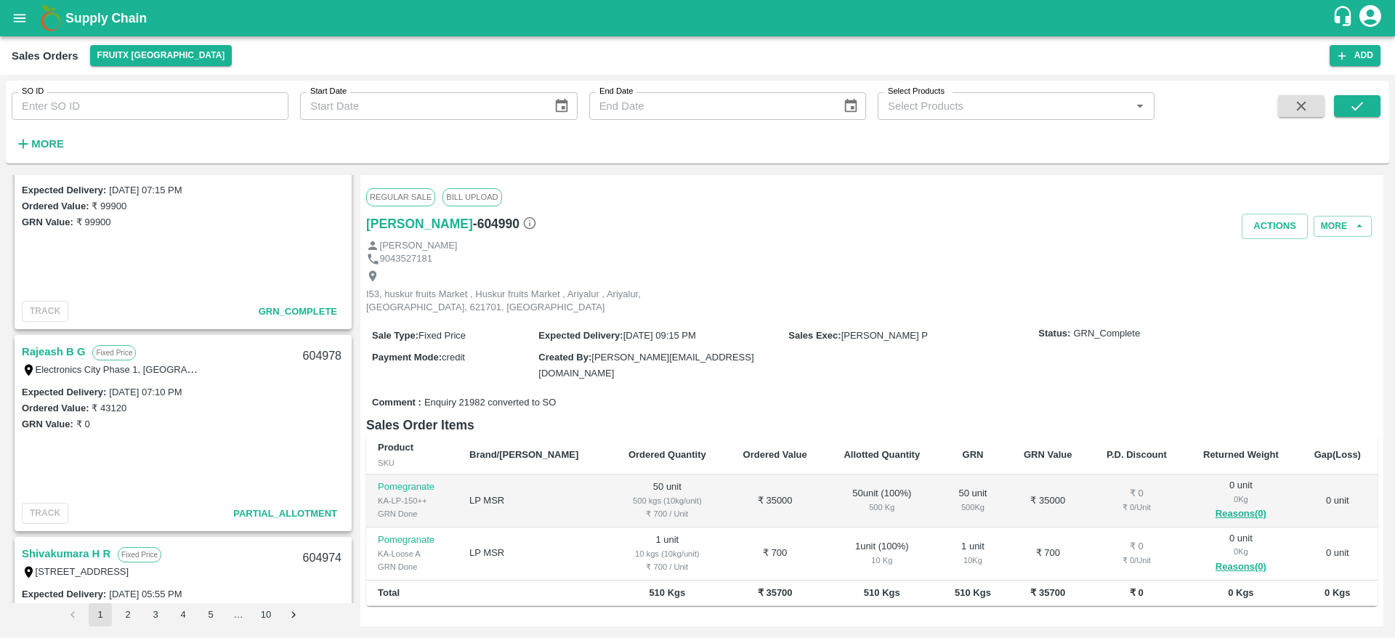
scroll to position [652, 0]
click at [52, 347] on link "Rajeash B G" at bounding box center [53, 351] width 63 height 19
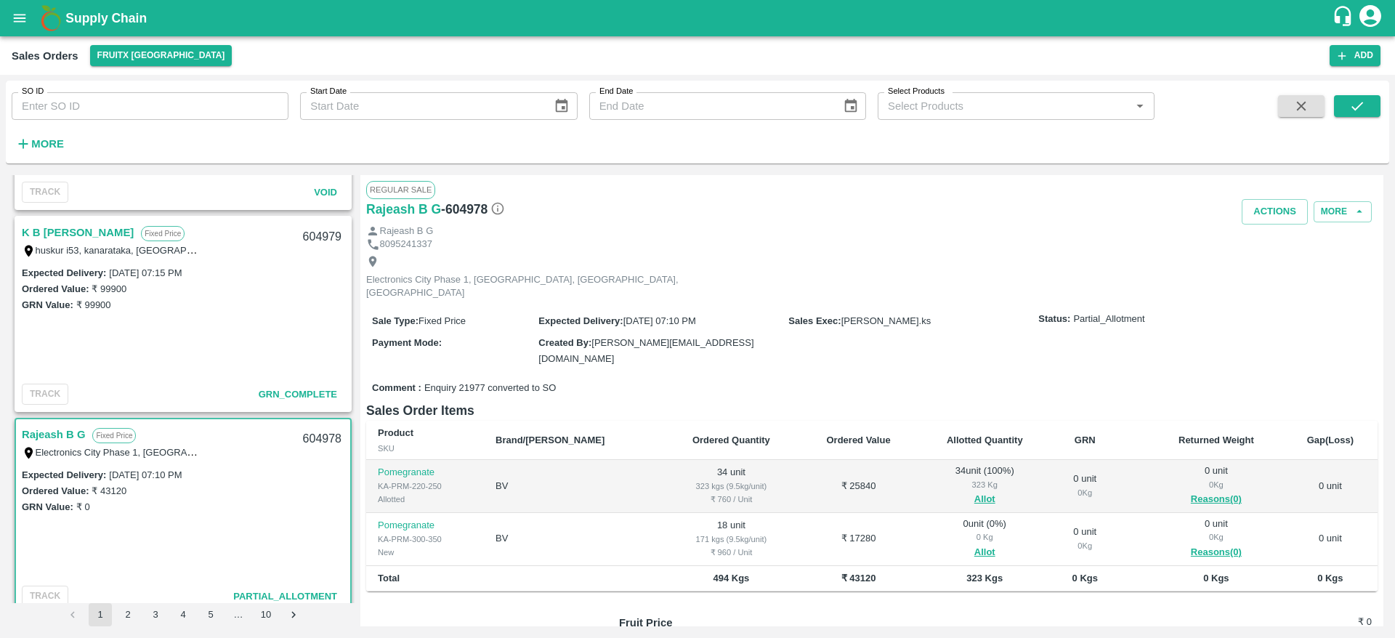
scroll to position [567, 0]
click at [975, 544] on button "Allot" at bounding box center [985, 552] width 21 height 17
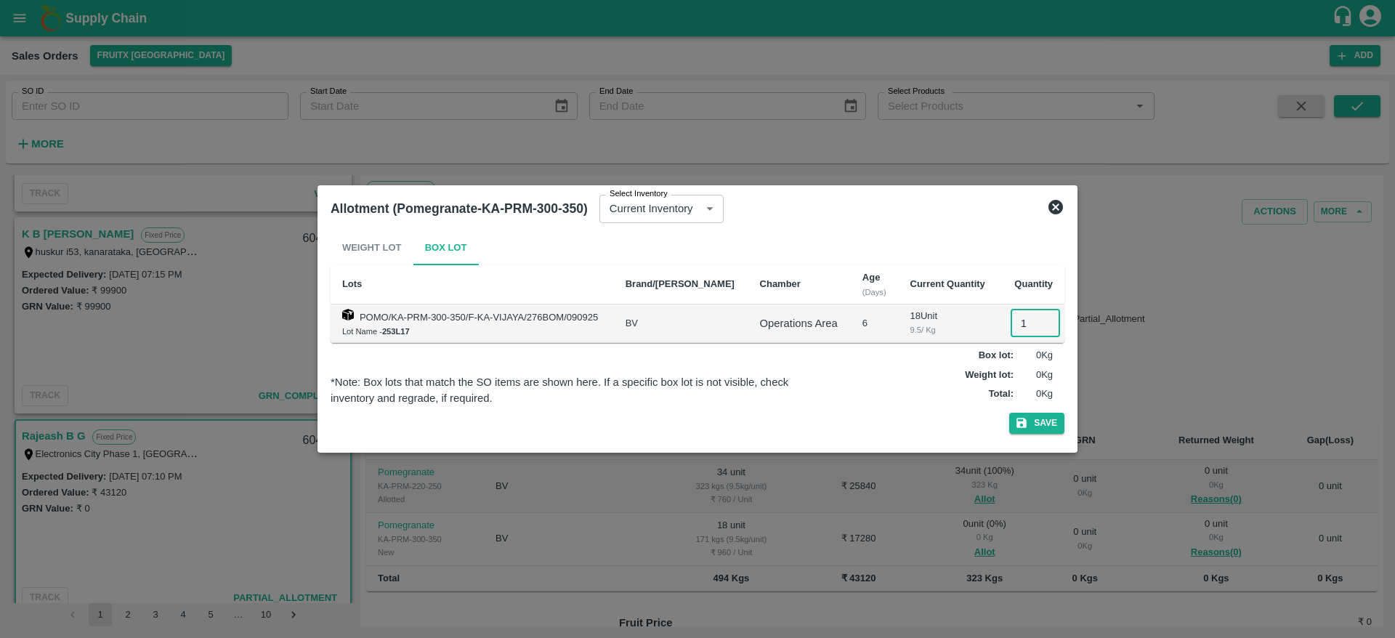
click at [1016, 323] on input "1" at bounding box center [1035, 324] width 49 height 28
type input "18"
click at [1010, 413] on button "Save" at bounding box center [1037, 423] width 55 height 21
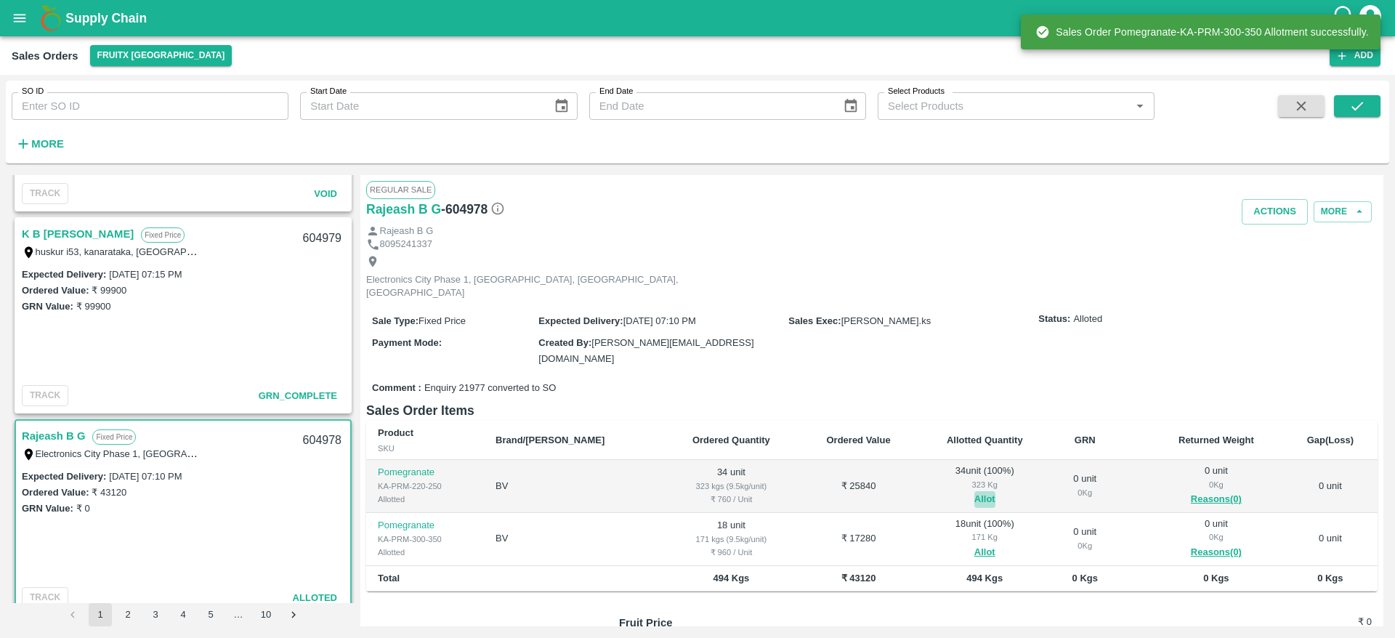
click at [975, 491] on button "Allot" at bounding box center [985, 499] width 21 height 17
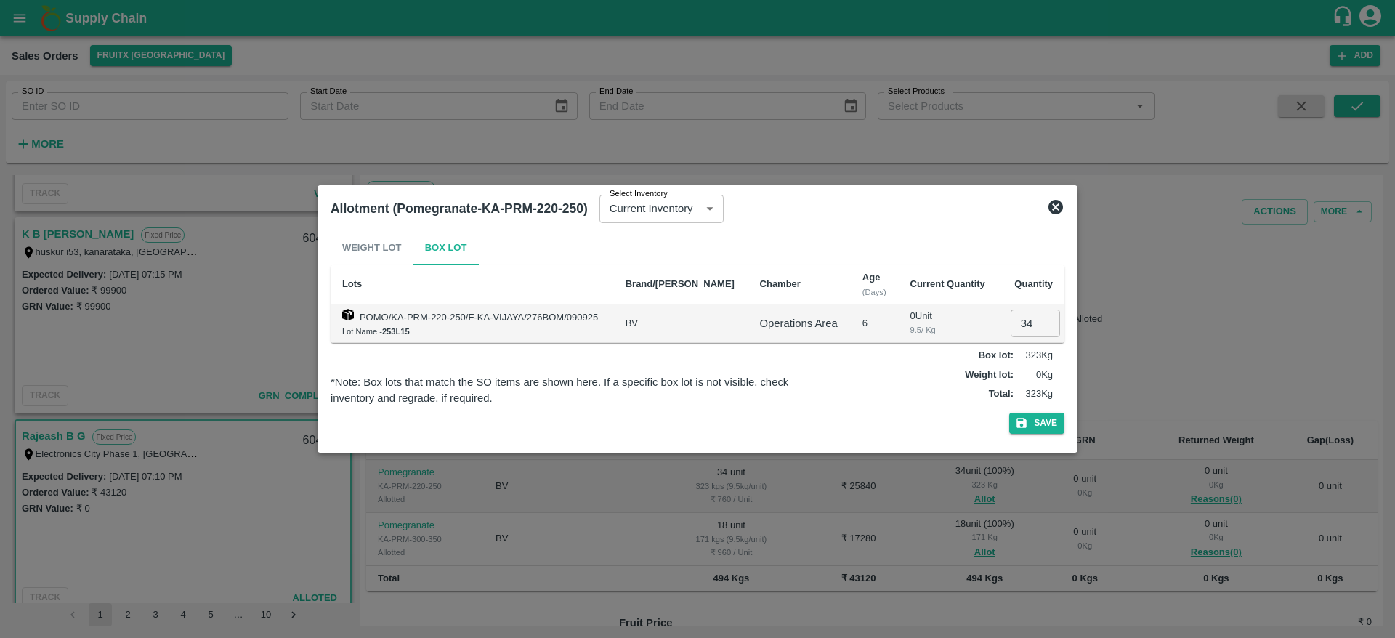
click at [1193, 317] on div at bounding box center [697, 319] width 1395 height 638
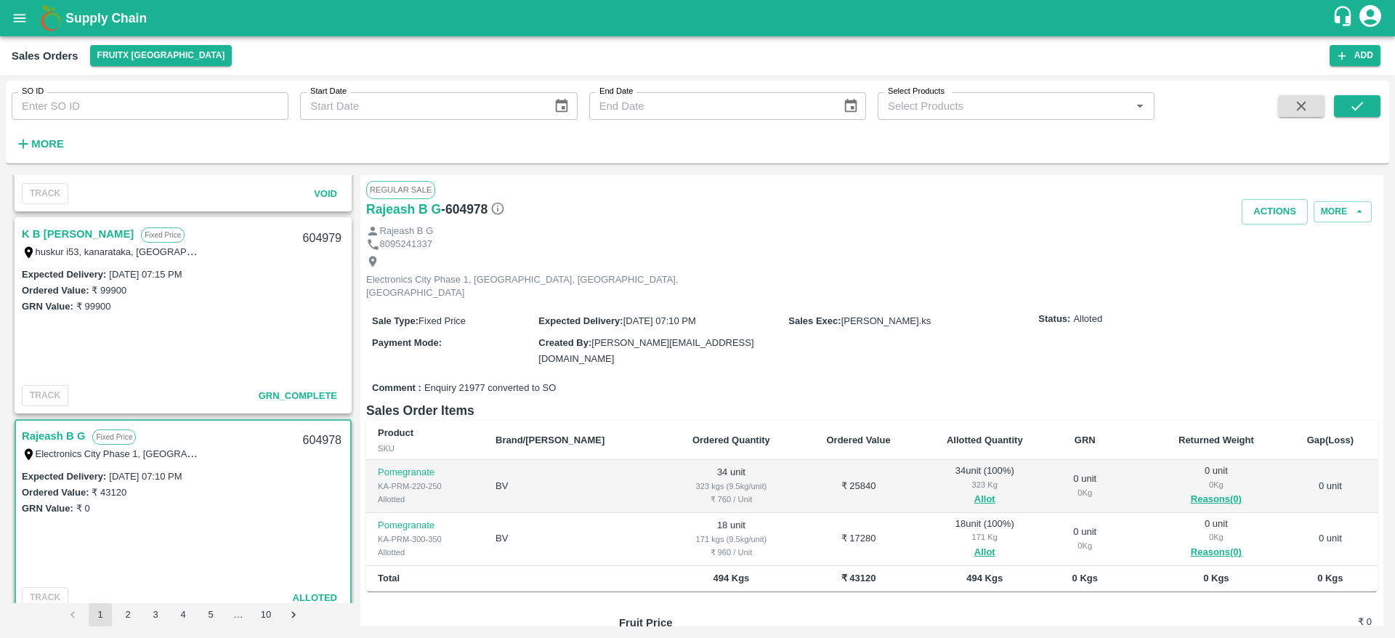
click at [319, 436] on div "604978" at bounding box center [322, 441] width 56 height 34
copy div "604978"
click at [1276, 216] on button "Actions" at bounding box center [1275, 211] width 66 height 25
click at [1260, 258] on li "Deliver" at bounding box center [1307, 267] width 153 height 25
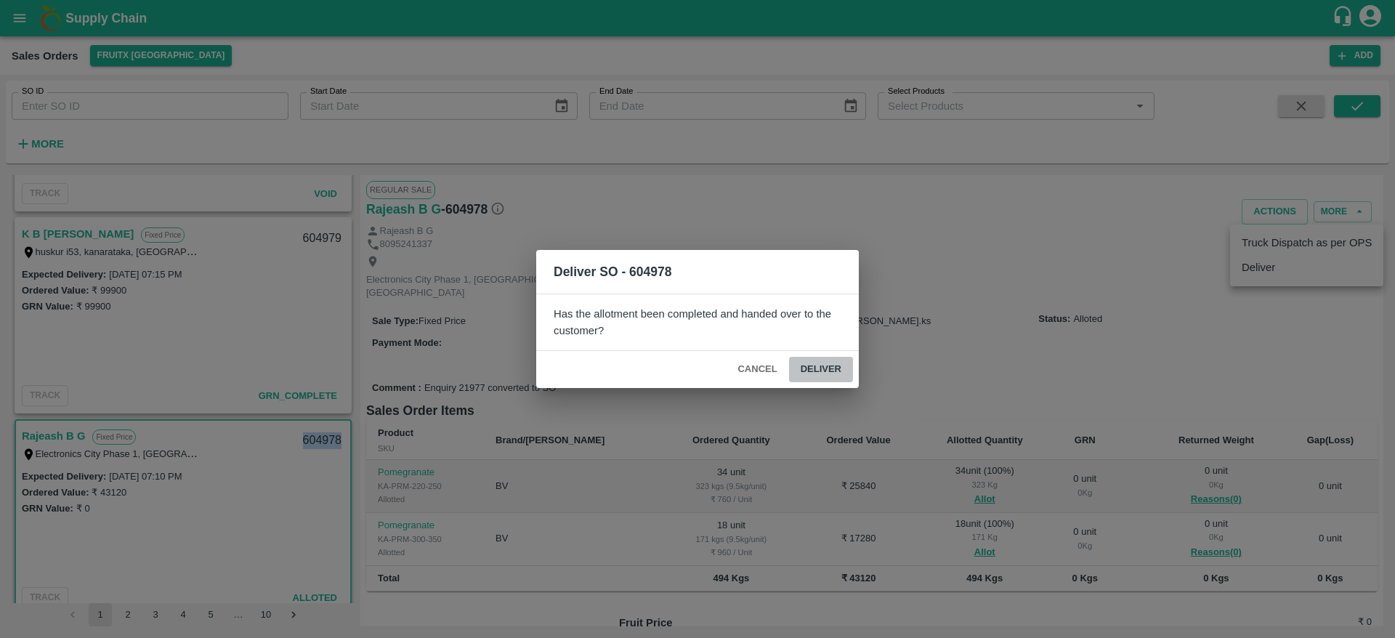
click at [831, 358] on button "Deliver" at bounding box center [821, 369] width 64 height 25
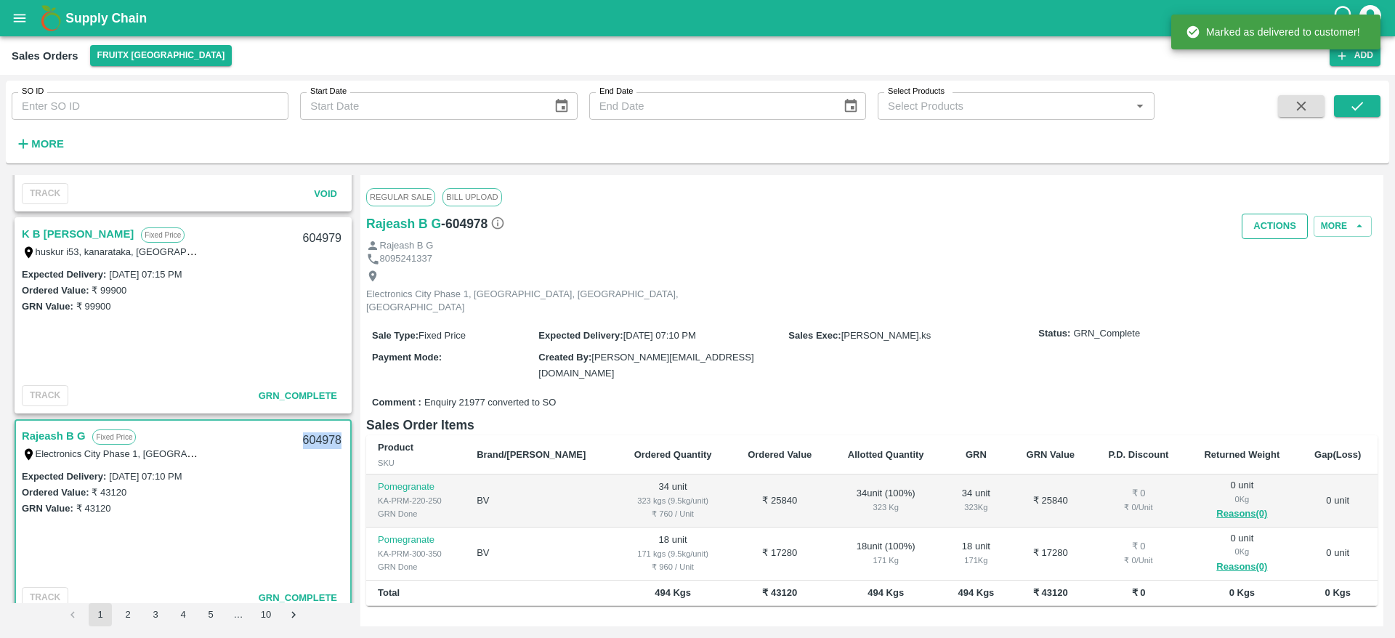
click at [1260, 219] on button "Actions" at bounding box center [1275, 226] width 66 height 25
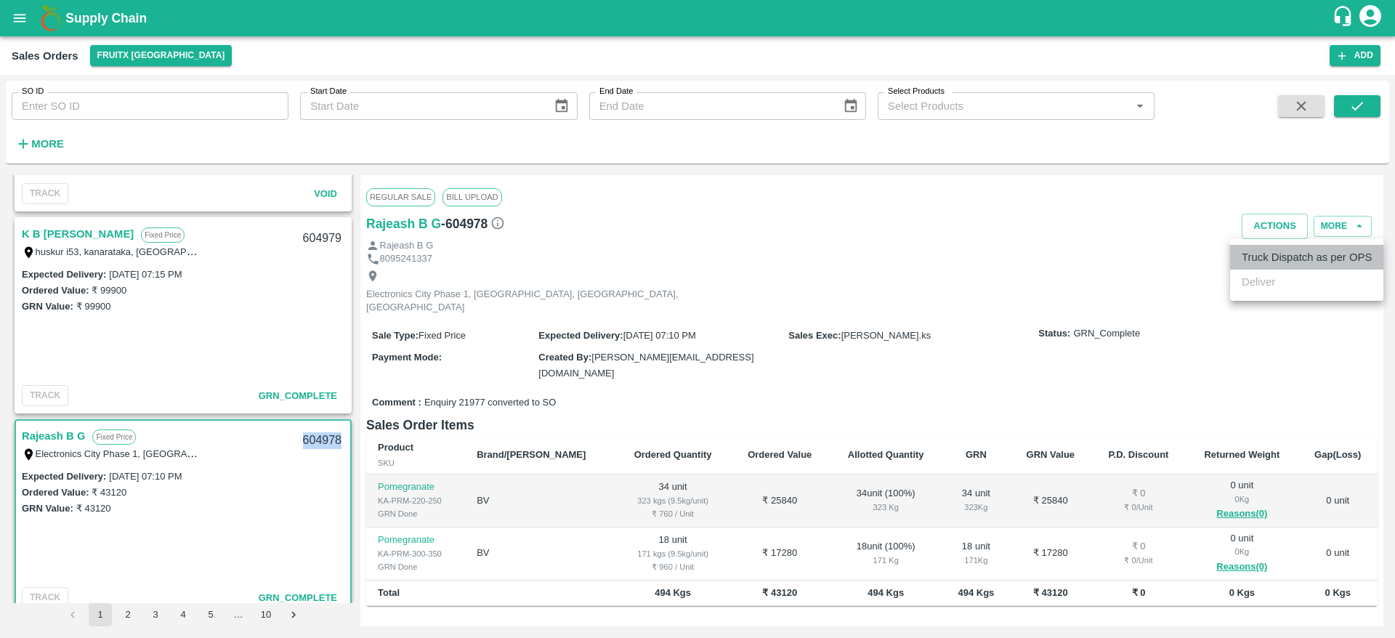
click at [1262, 249] on li "Truck Dispatch as per OPS" at bounding box center [1307, 257] width 153 height 25
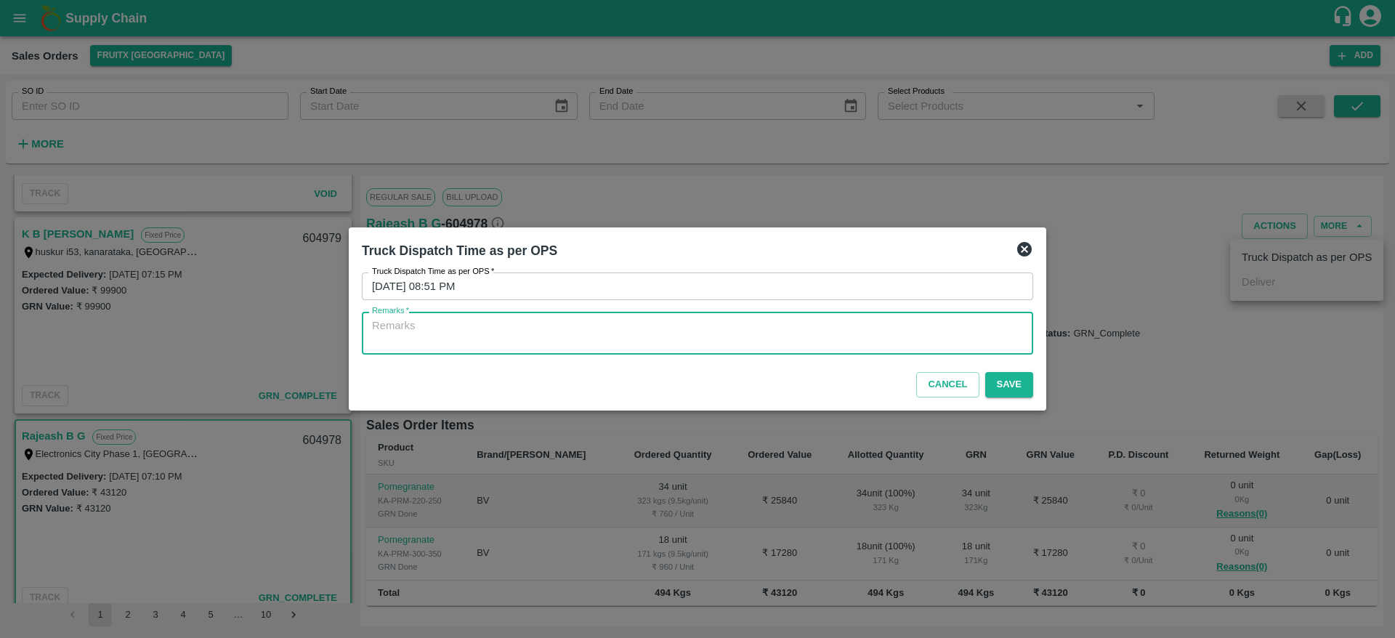
click at [811, 331] on textarea "Remarks   *" at bounding box center [697, 333] width 651 height 31
type textarea "OTD"
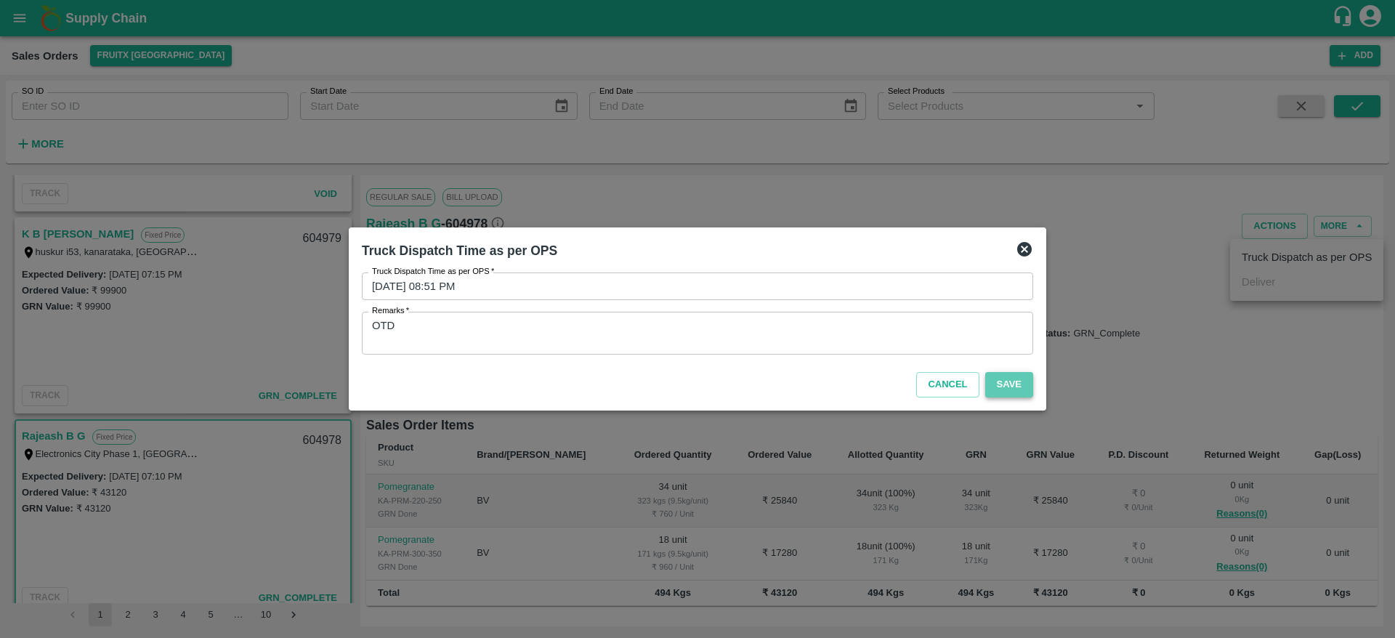
click at [1001, 386] on button "Save" at bounding box center [1010, 384] width 48 height 25
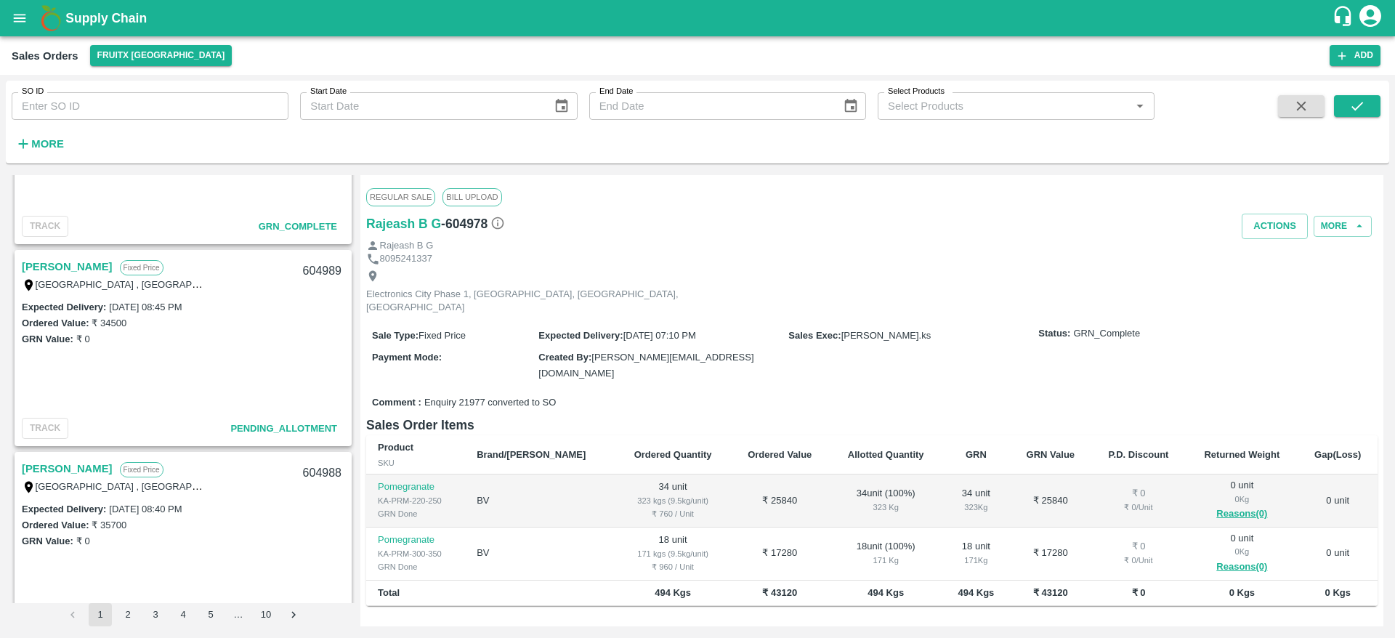
scroll to position [54, 0]
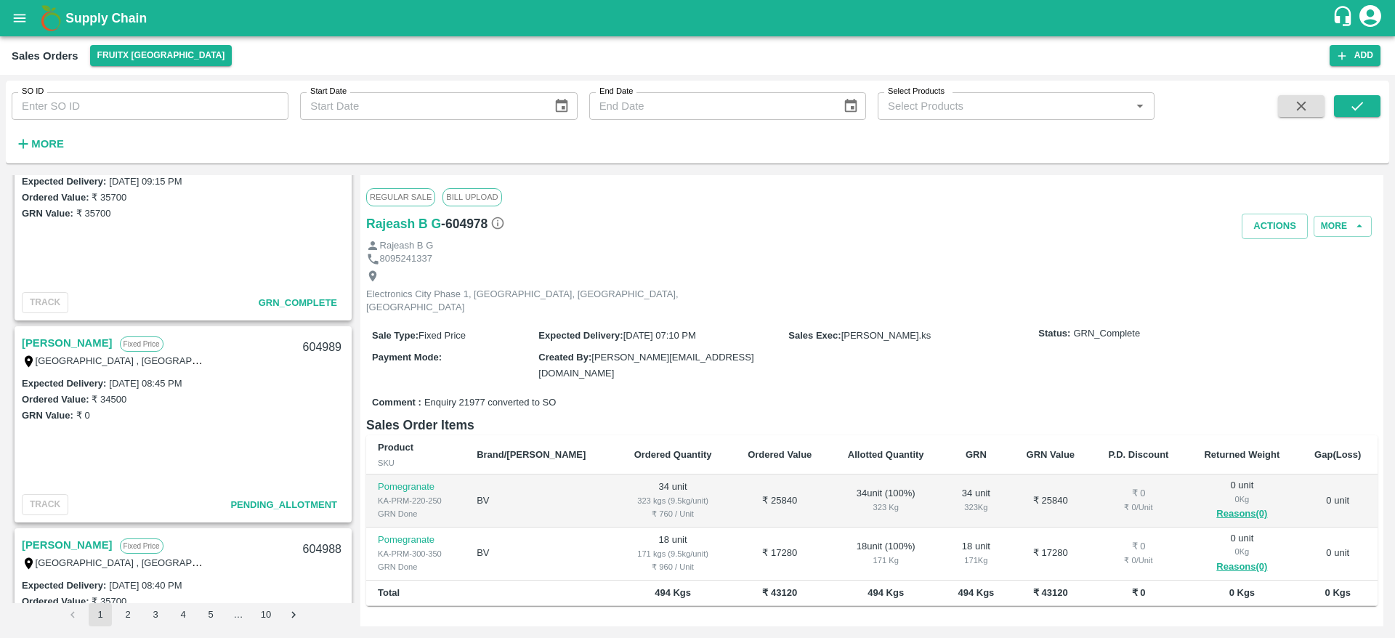
click at [67, 343] on link "[PERSON_NAME]" at bounding box center [67, 343] width 91 height 19
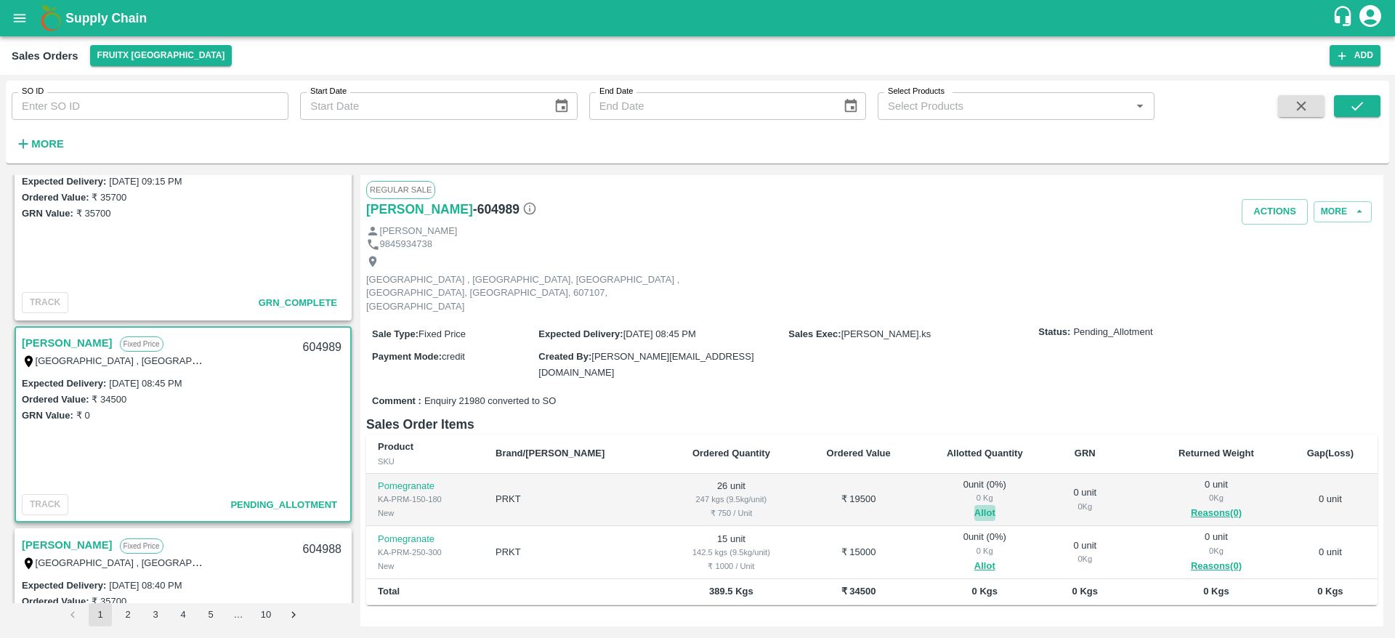
click at [975, 505] on button "Allot" at bounding box center [985, 513] width 21 height 17
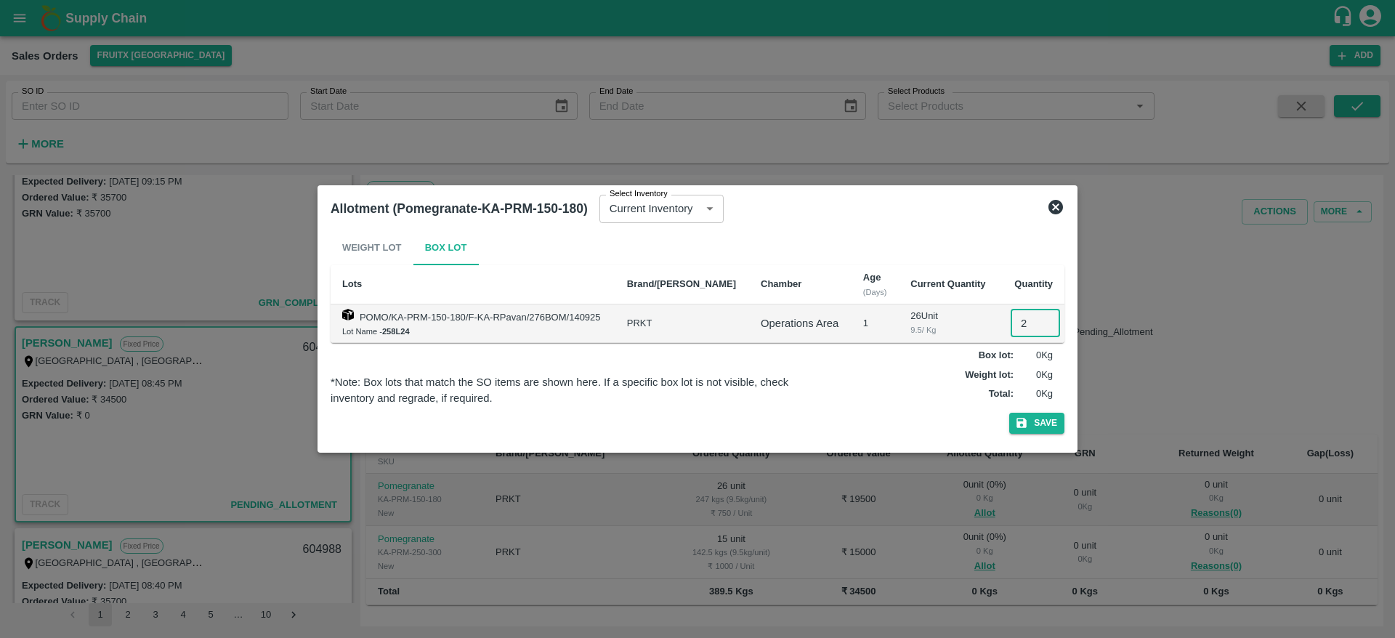
click at [1025, 323] on input "2" at bounding box center [1035, 324] width 49 height 28
type input "26"
click at [1010, 413] on button "Save" at bounding box center [1037, 423] width 55 height 21
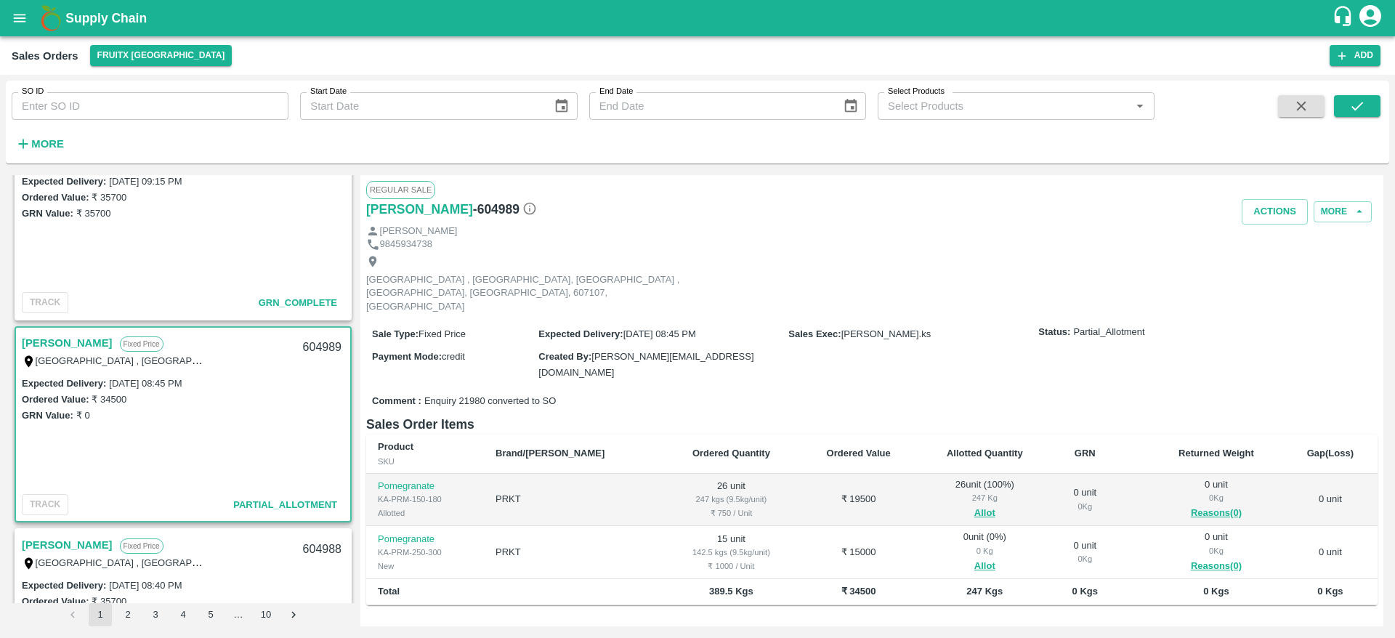
click at [947, 531] on td "0 unit ( 0 %) 0 Kg Allot" at bounding box center [985, 552] width 134 height 53
click at [975, 558] on button "Allot" at bounding box center [985, 566] width 21 height 17
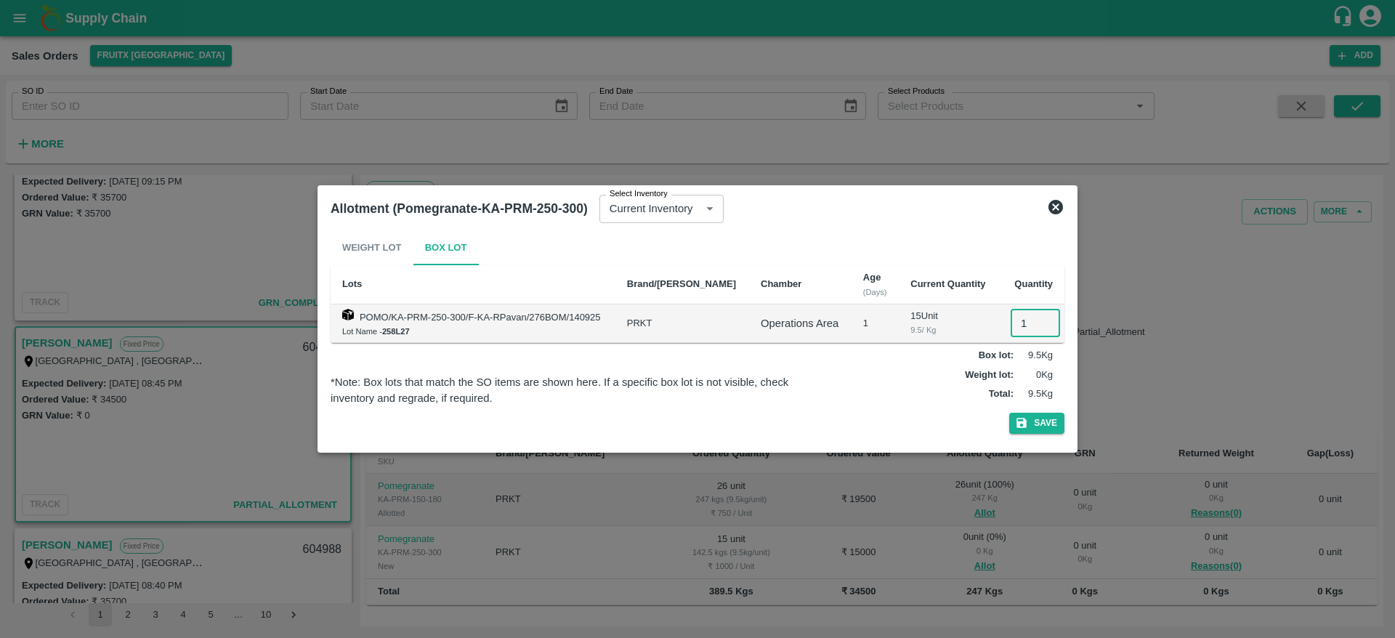
click at [1020, 323] on input "1" at bounding box center [1035, 324] width 49 height 28
type input "15"
click at [1010, 413] on button "Save" at bounding box center [1037, 423] width 55 height 21
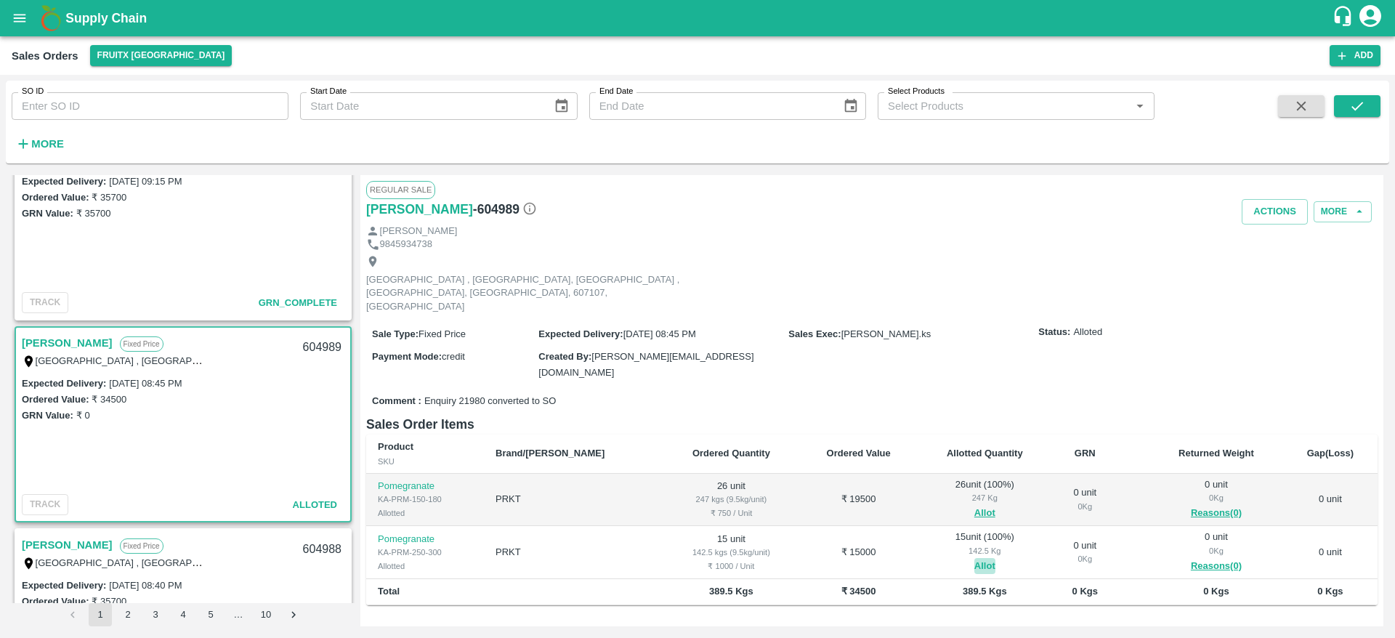
click at [975, 558] on button "Allot" at bounding box center [985, 566] width 21 height 17
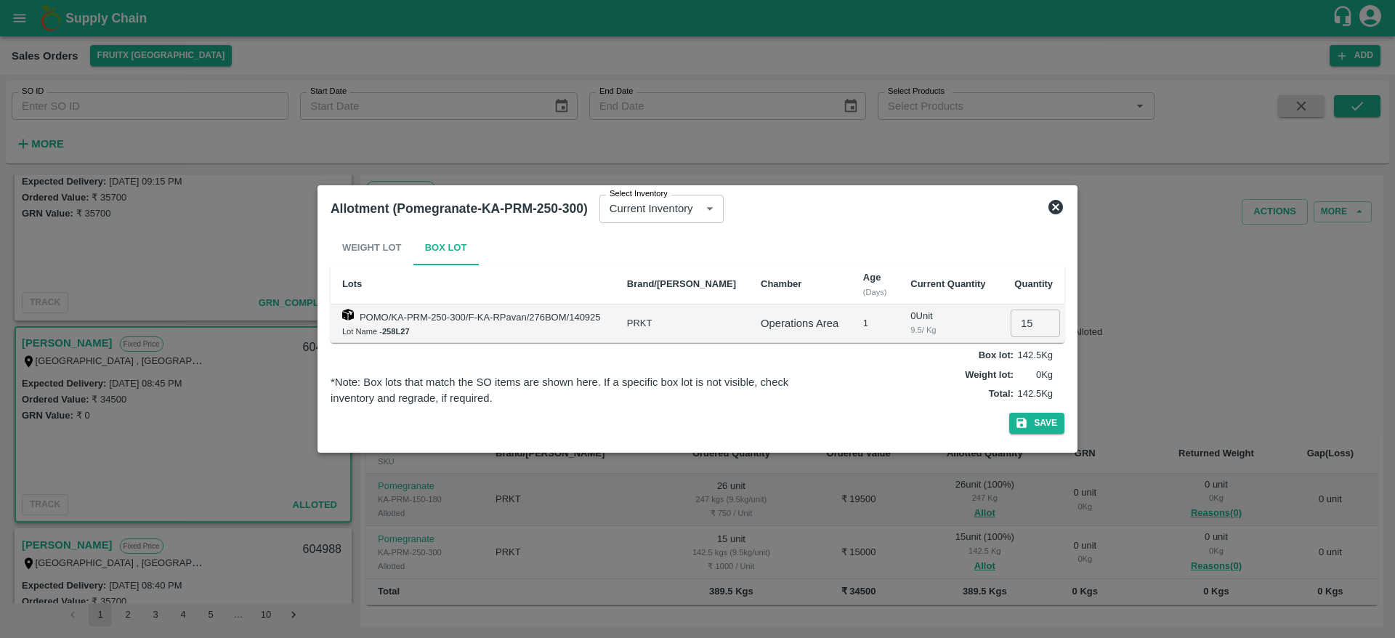
click at [979, 446] on div "Allotment (Pomegranate-KA-PRM-250-300) Select Inventory Current Inventory fd70e…" at bounding box center [698, 318] width 760 height 267
click at [969, 489] on div at bounding box center [697, 319] width 1395 height 638
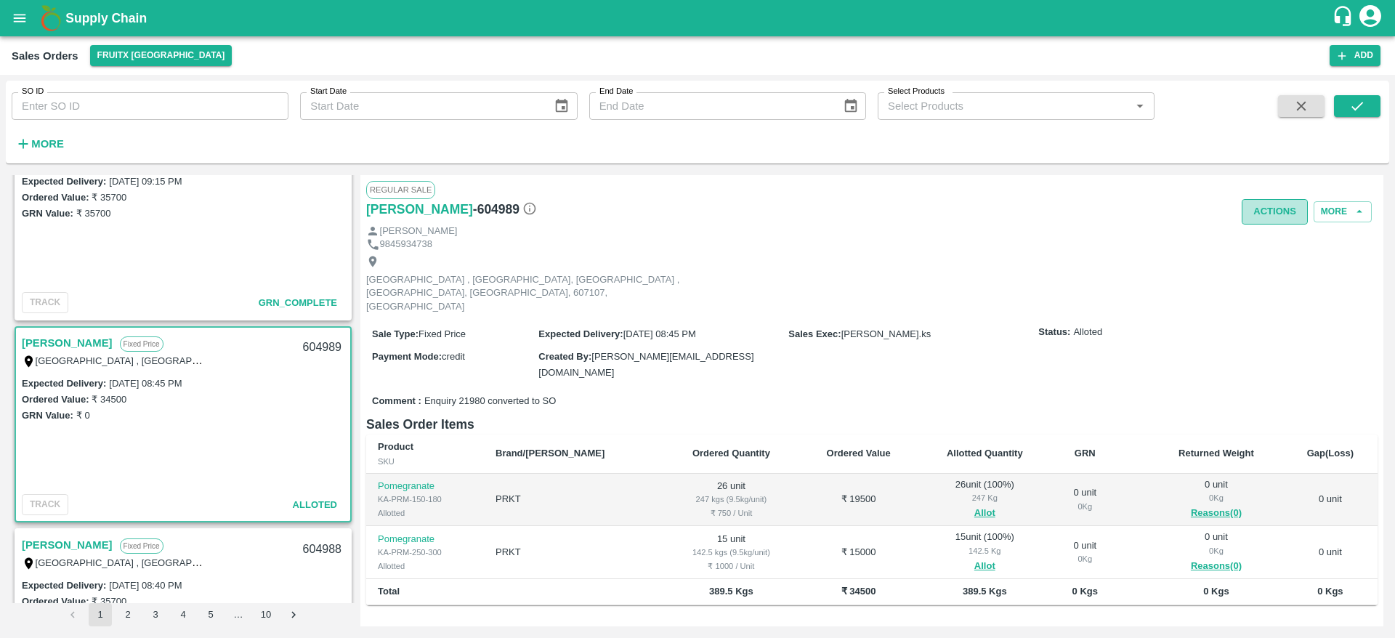
click at [1272, 209] on button "Actions" at bounding box center [1275, 211] width 66 height 25
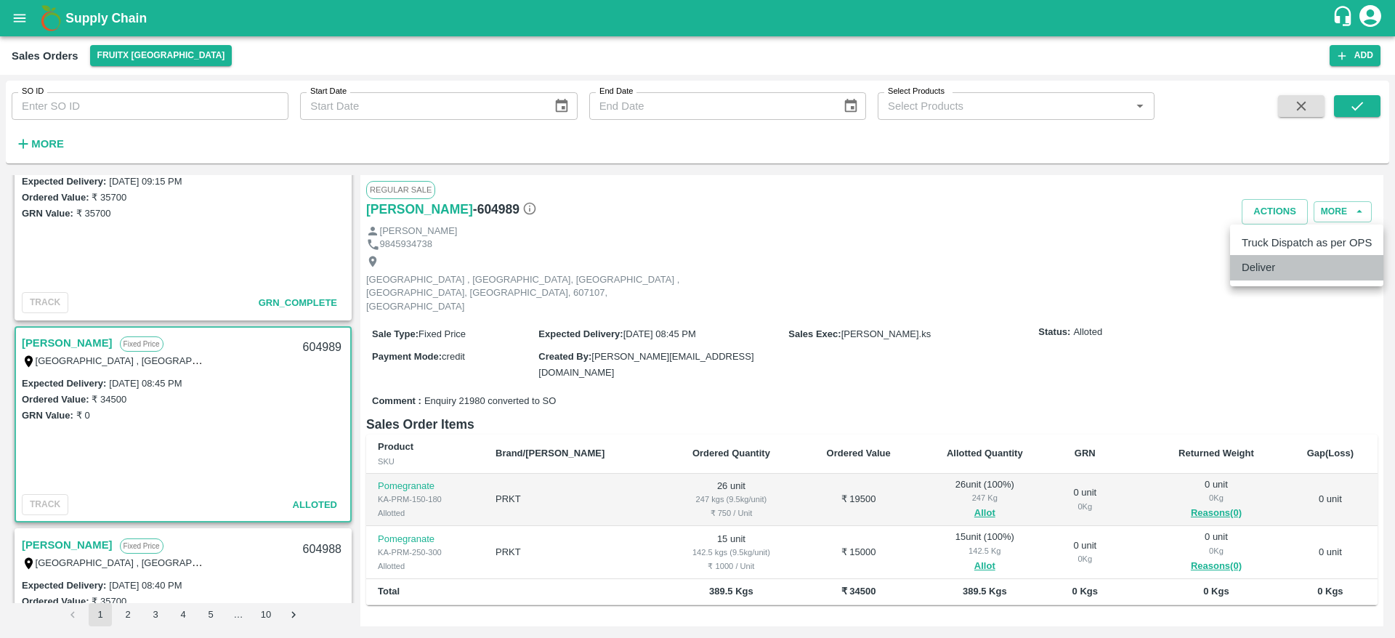
click at [1259, 268] on li "Deliver" at bounding box center [1307, 267] width 153 height 25
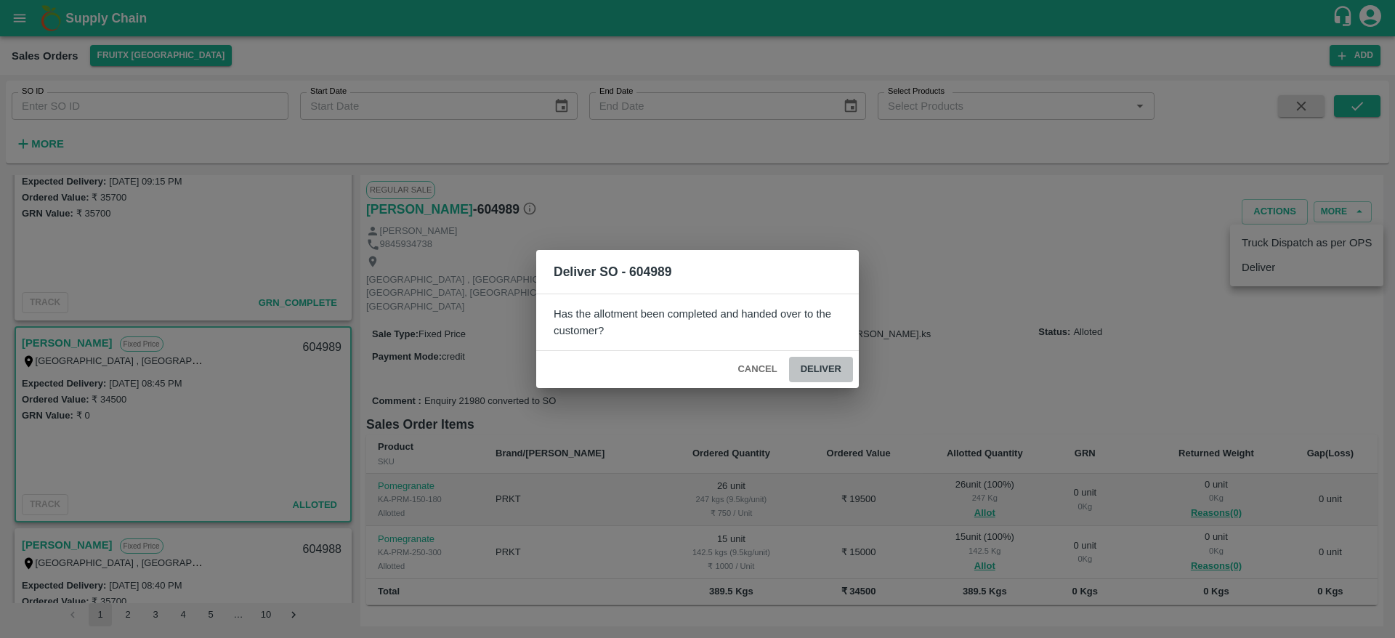
click at [817, 366] on button "Deliver" at bounding box center [821, 369] width 64 height 25
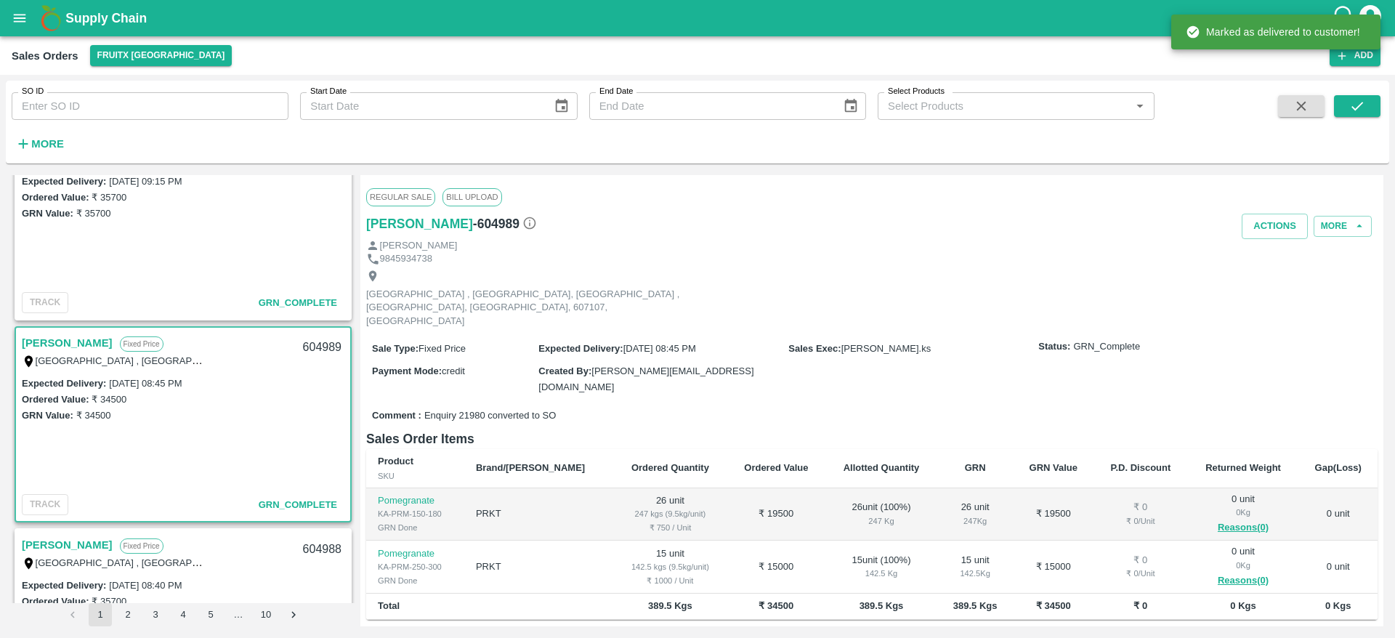
click at [306, 342] on div "604989" at bounding box center [322, 348] width 56 height 34
copy div "604989"
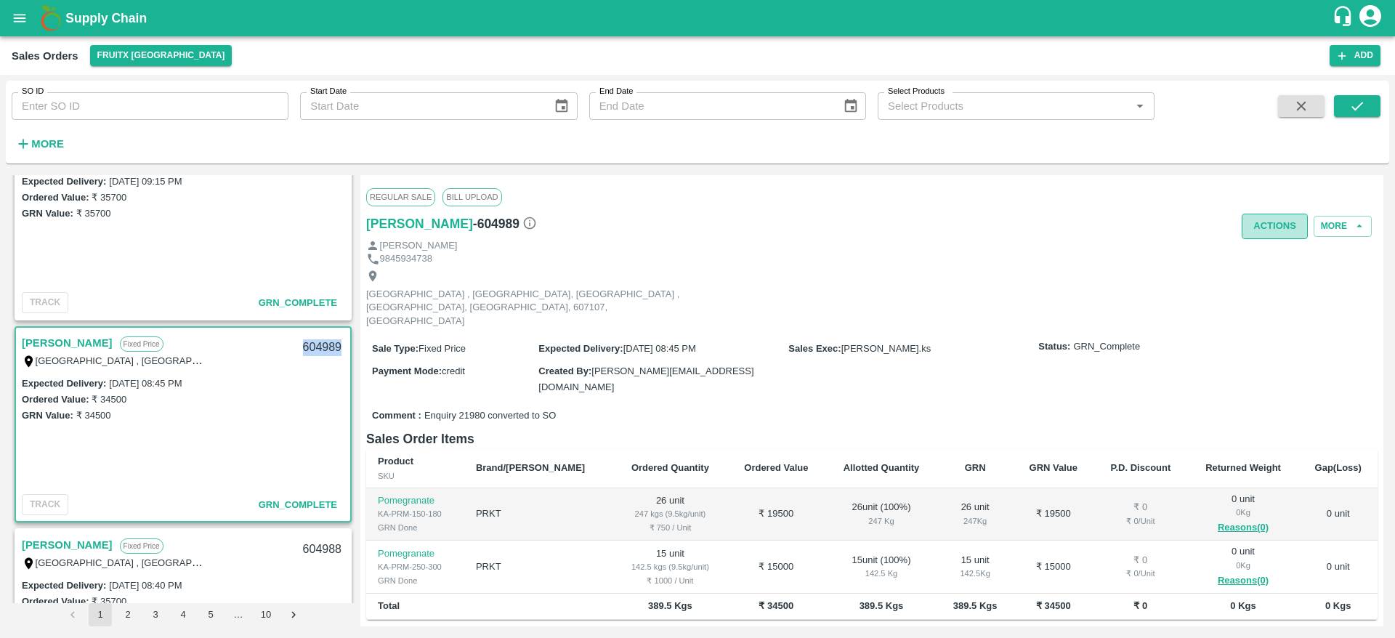
click at [1289, 238] on button "Actions" at bounding box center [1275, 226] width 66 height 25
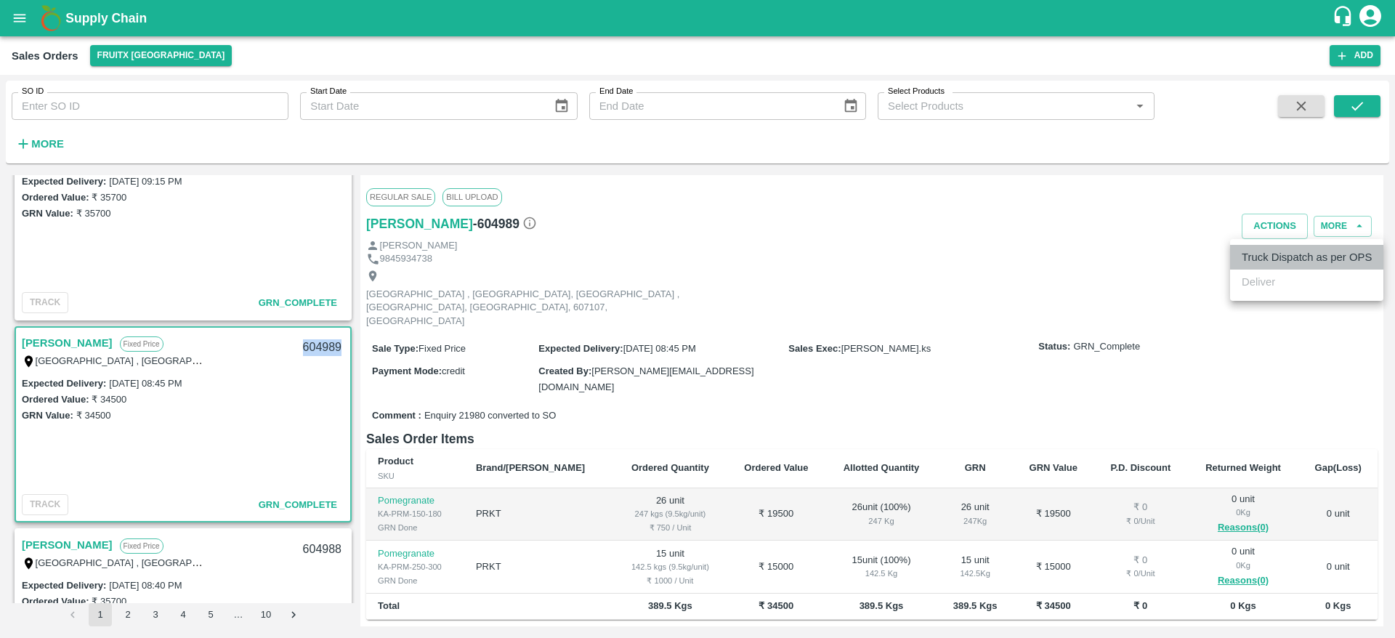
click at [1281, 255] on li "Truck Dispatch as per OPS" at bounding box center [1307, 257] width 153 height 25
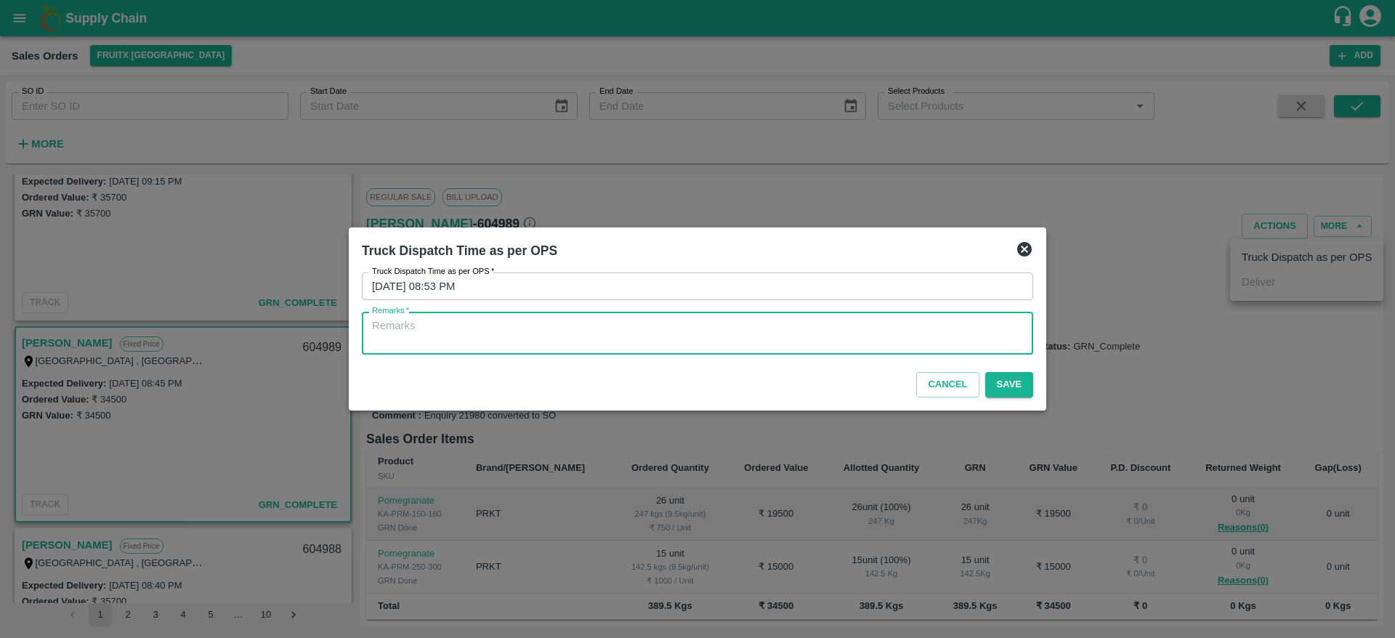
click at [956, 340] on textarea "Remarks   *" at bounding box center [697, 333] width 651 height 31
type textarea "OTD"
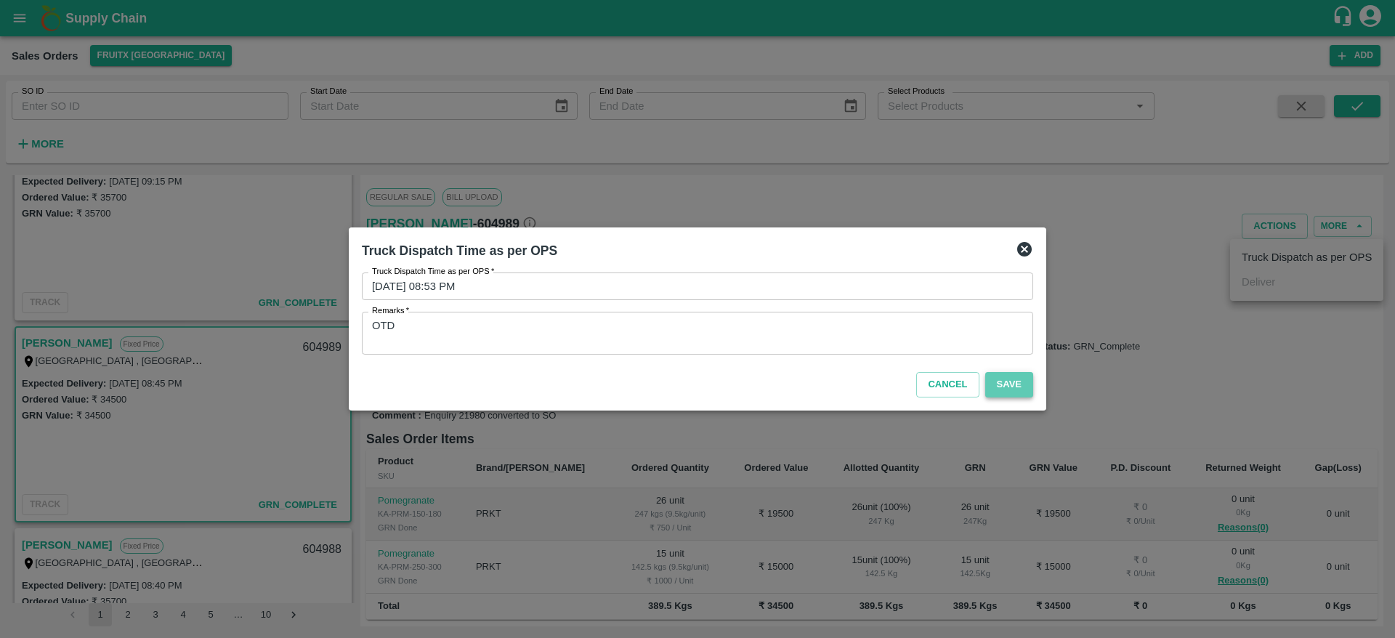
click at [1009, 384] on button "Save" at bounding box center [1010, 384] width 48 height 25
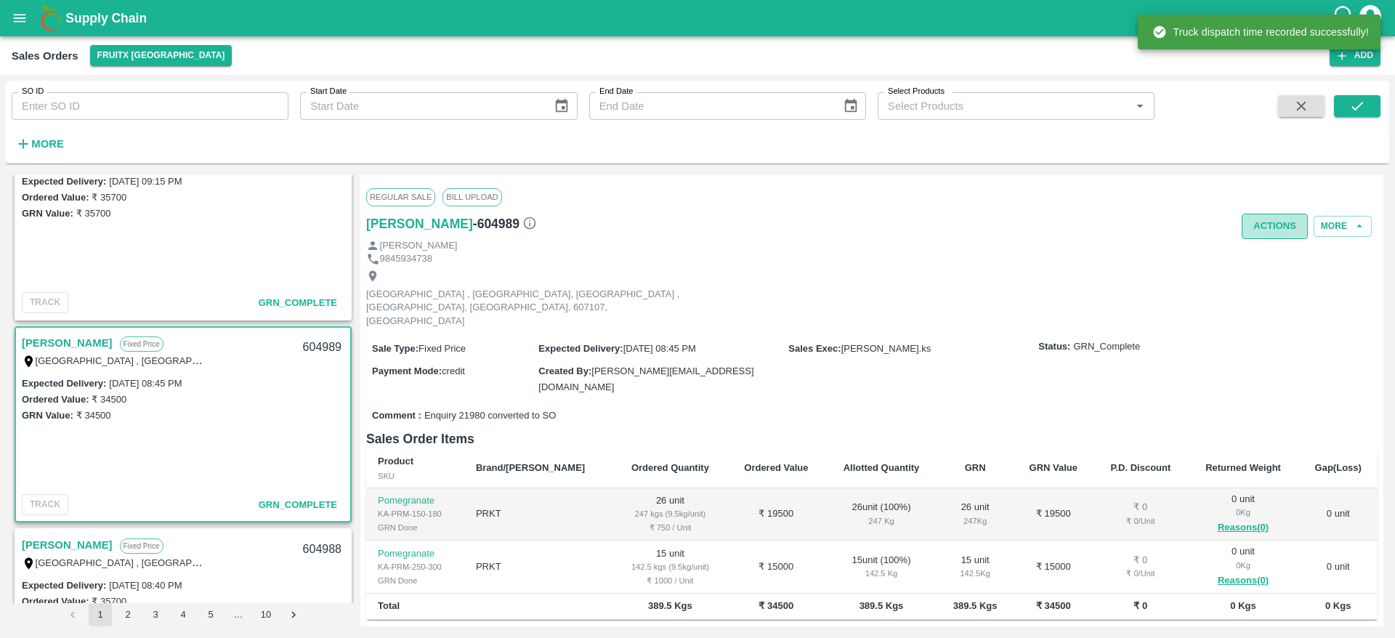
click at [1270, 226] on button "Actions" at bounding box center [1275, 226] width 66 height 25
click at [991, 270] on div at bounding box center [697, 319] width 1395 height 638
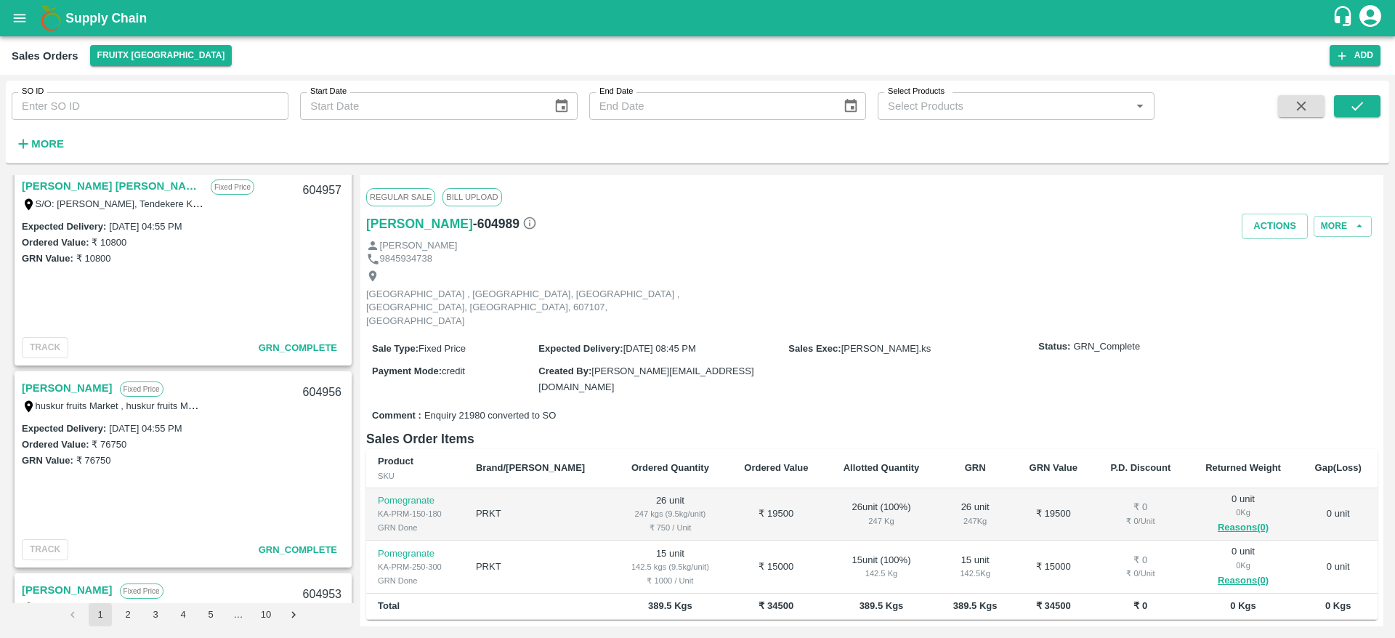
scroll to position [2716, 0]
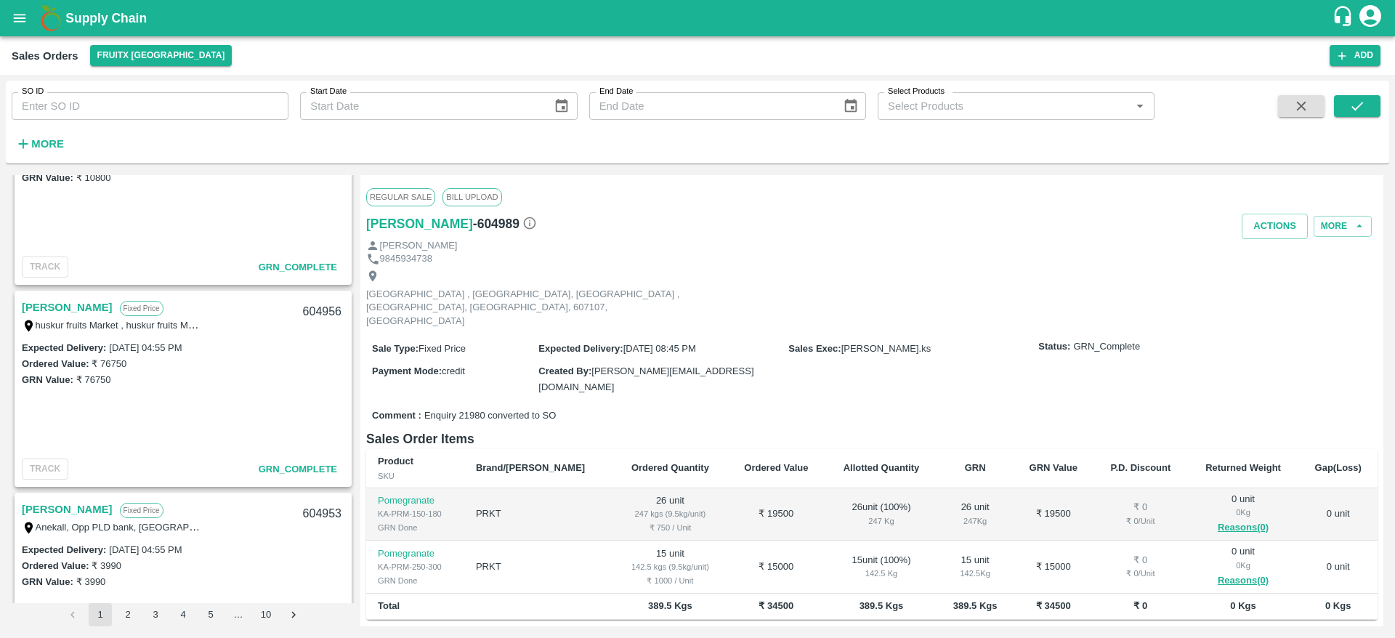
click at [85, 306] on link "[PERSON_NAME]" at bounding box center [67, 307] width 91 height 19
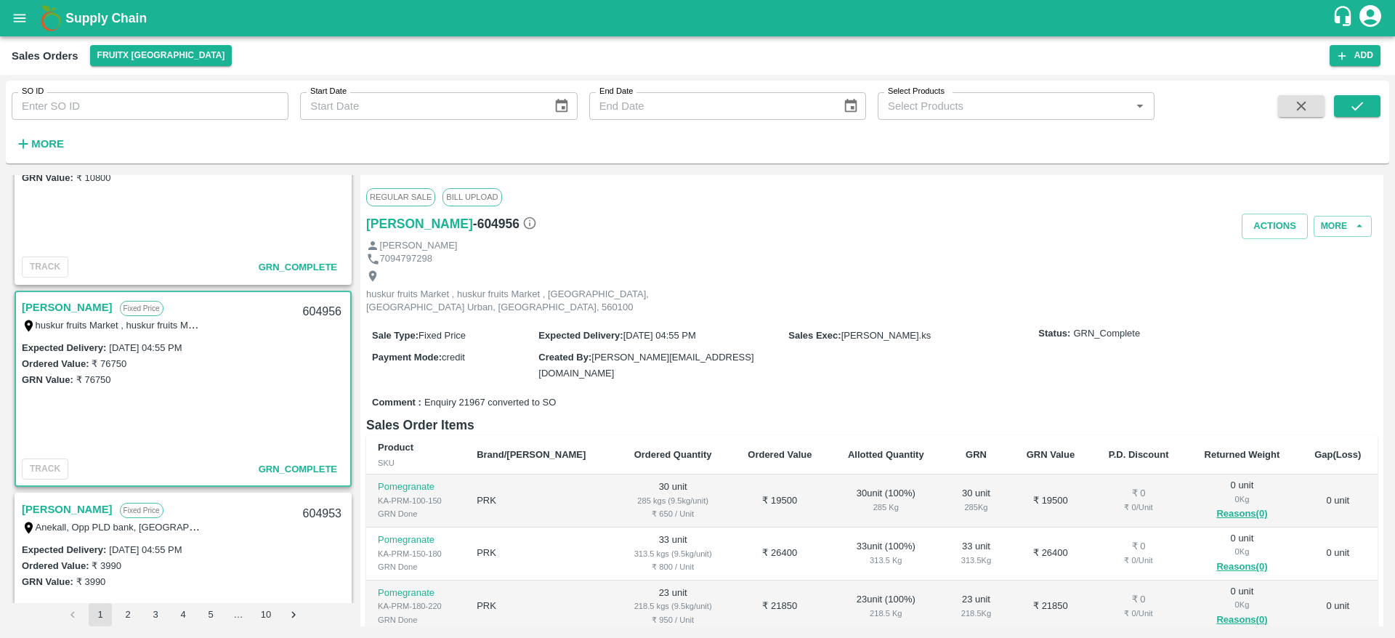
click at [312, 313] on div "604956" at bounding box center [322, 312] width 56 height 34
copy div "604956"
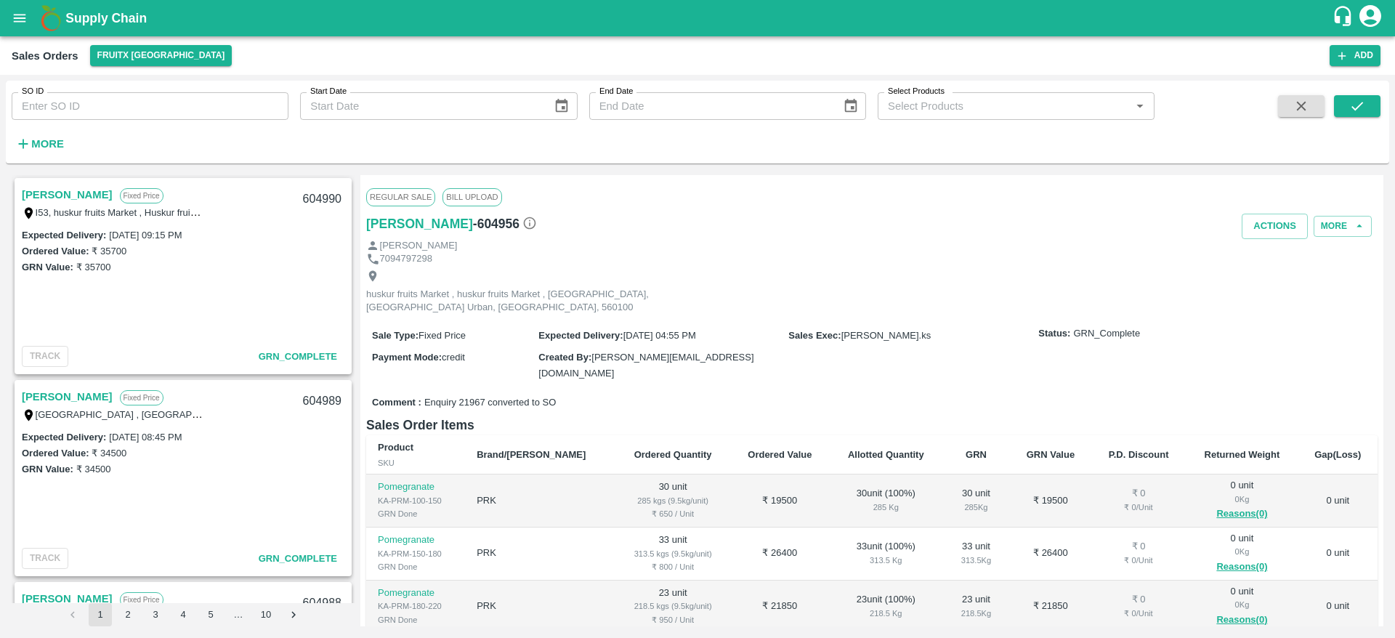
click at [46, 192] on link "[PERSON_NAME]" at bounding box center [67, 194] width 91 height 19
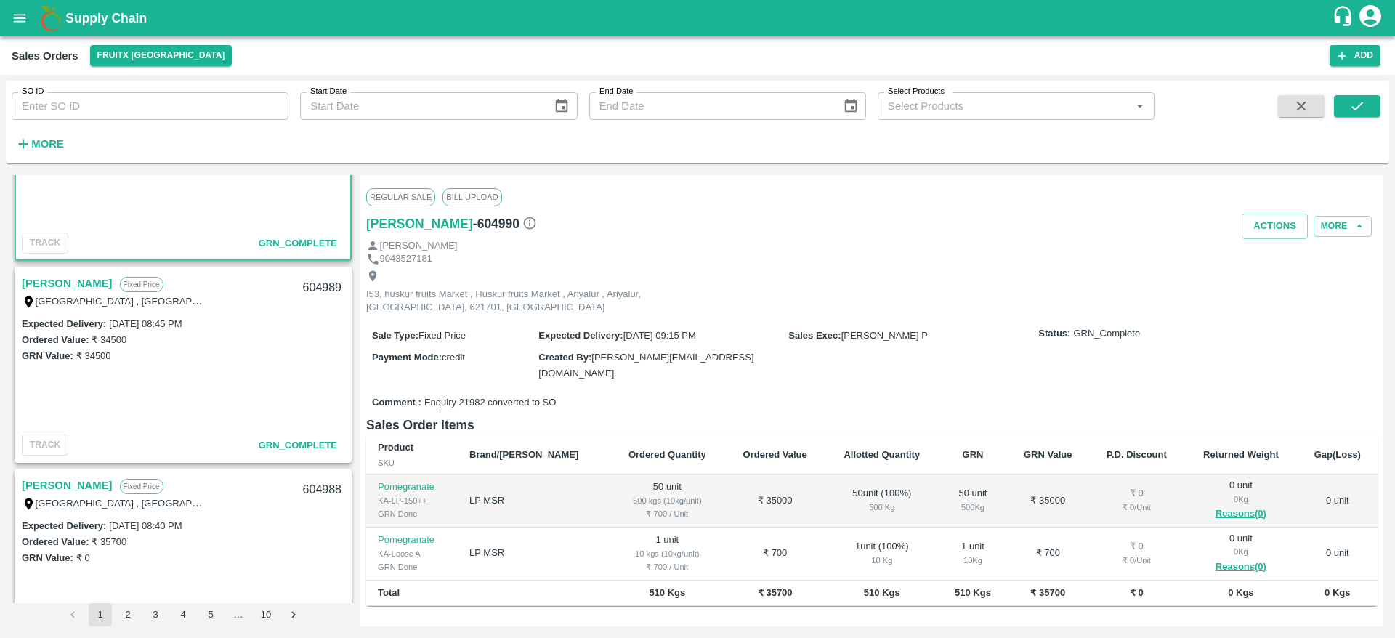
scroll to position [122, 0]
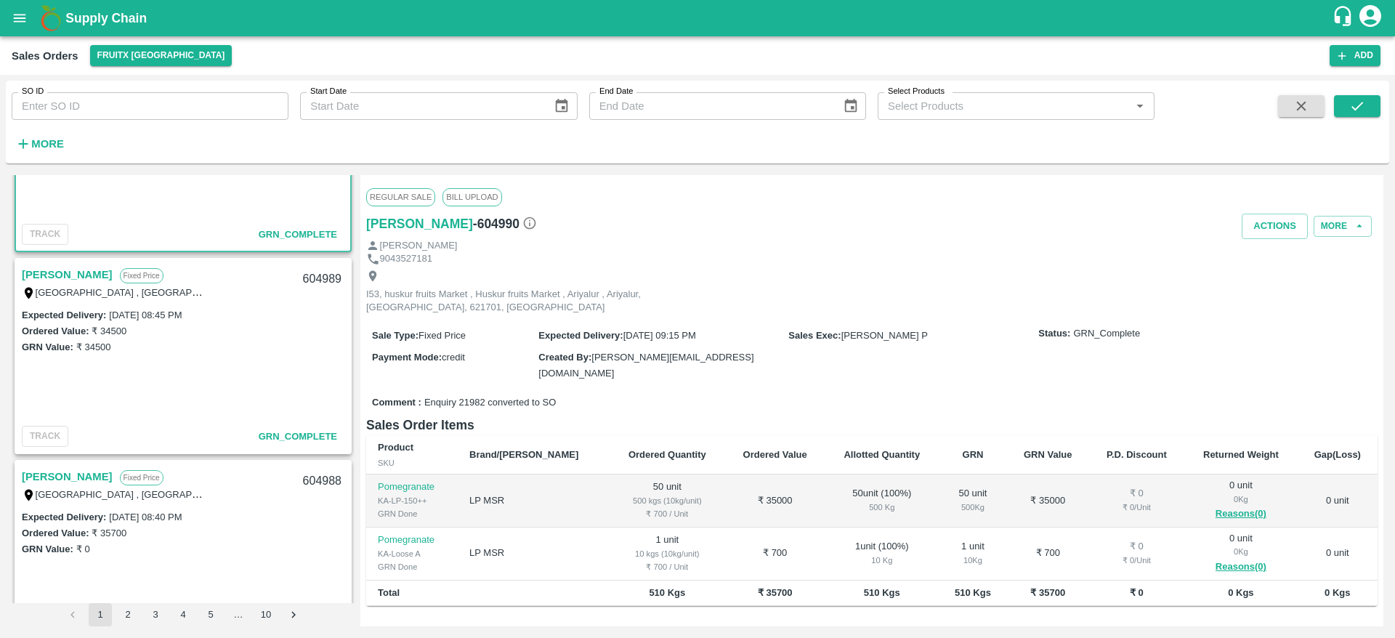
click at [50, 268] on link "[PERSON_NAME]" at bounding box center [67, 274] width 91 height 19
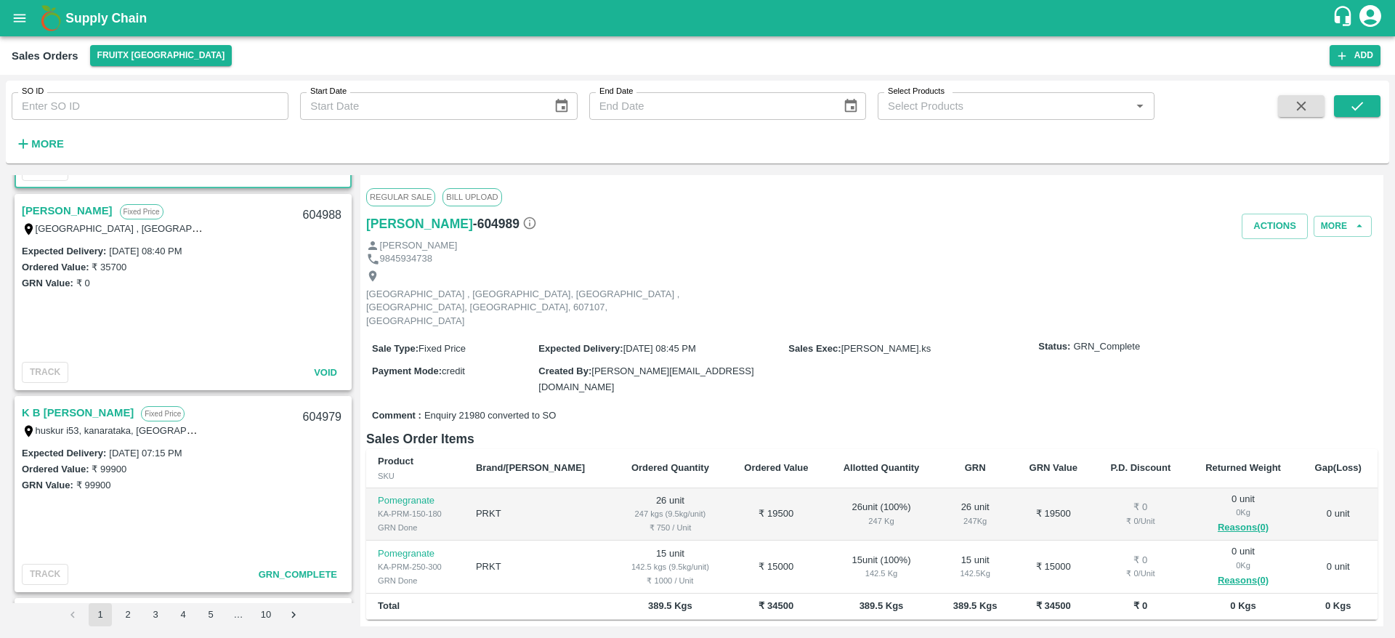
scroll to position [390, 0]
click at [81, 414] on link "K B [PERSON_NAME]" at bounding box center [78, 411] width 112 height 19
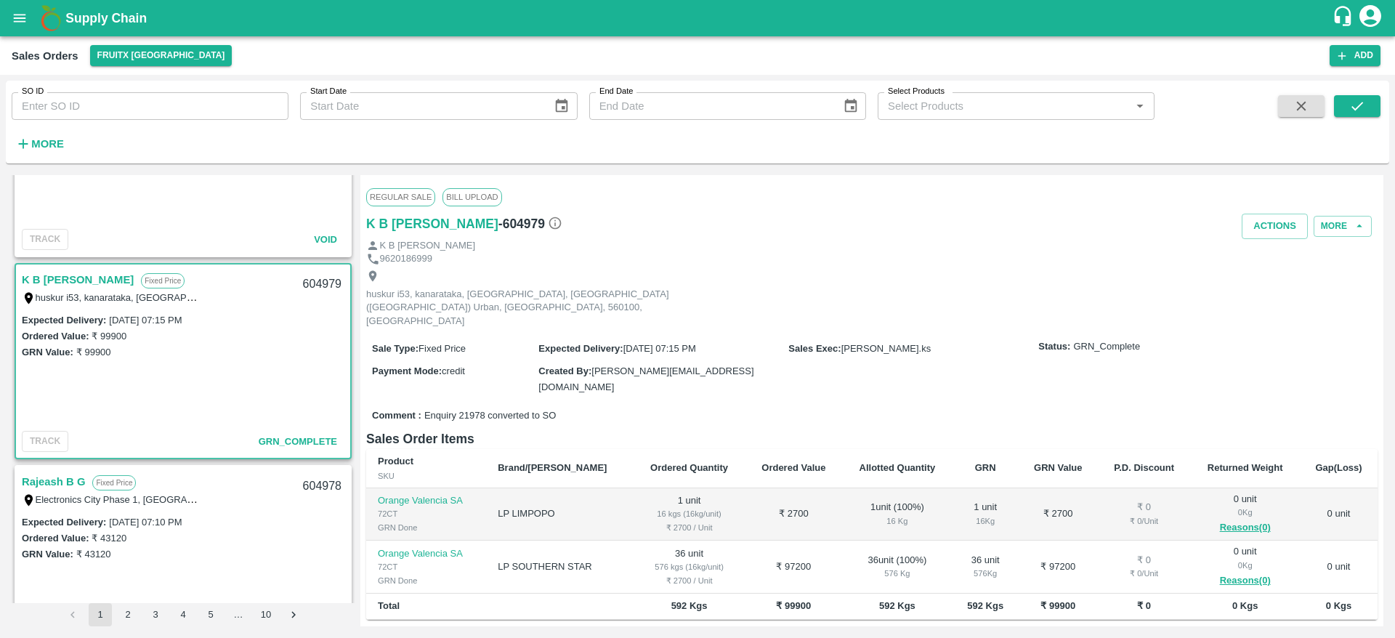
scroll to position [625, 0]
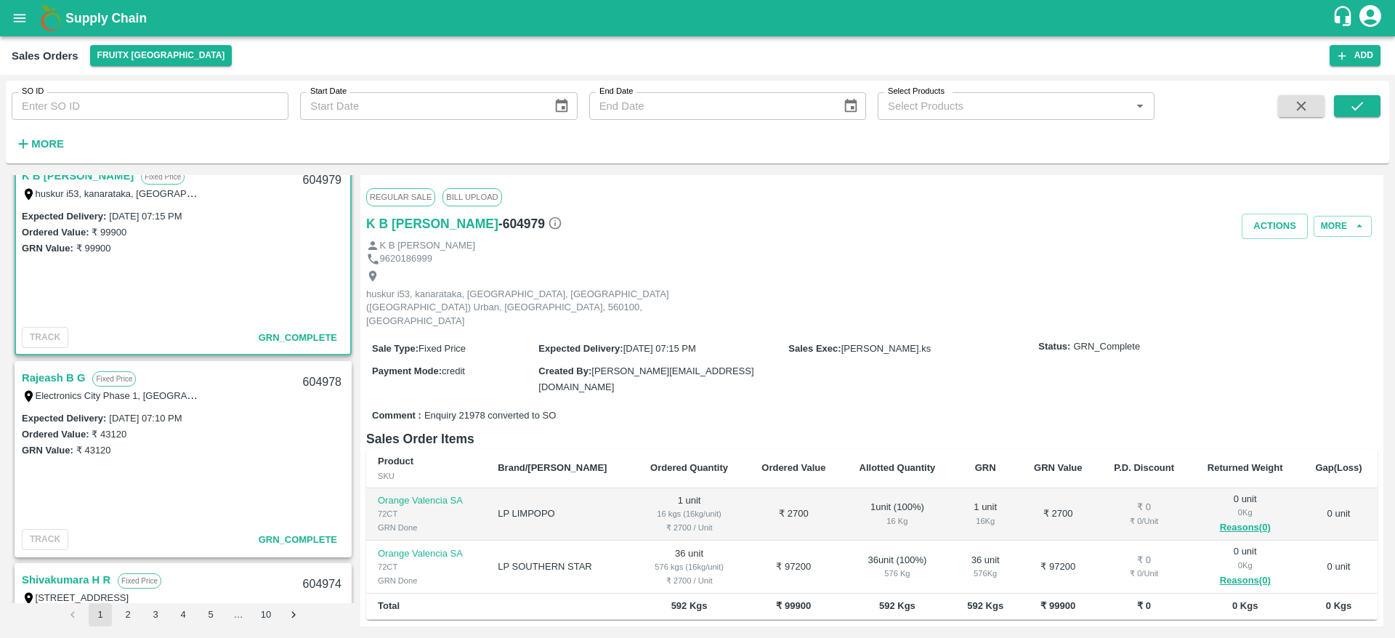
click at [54, 374] on link "Rajeash B G" at bounding box center [53, 377] width 63 height 19
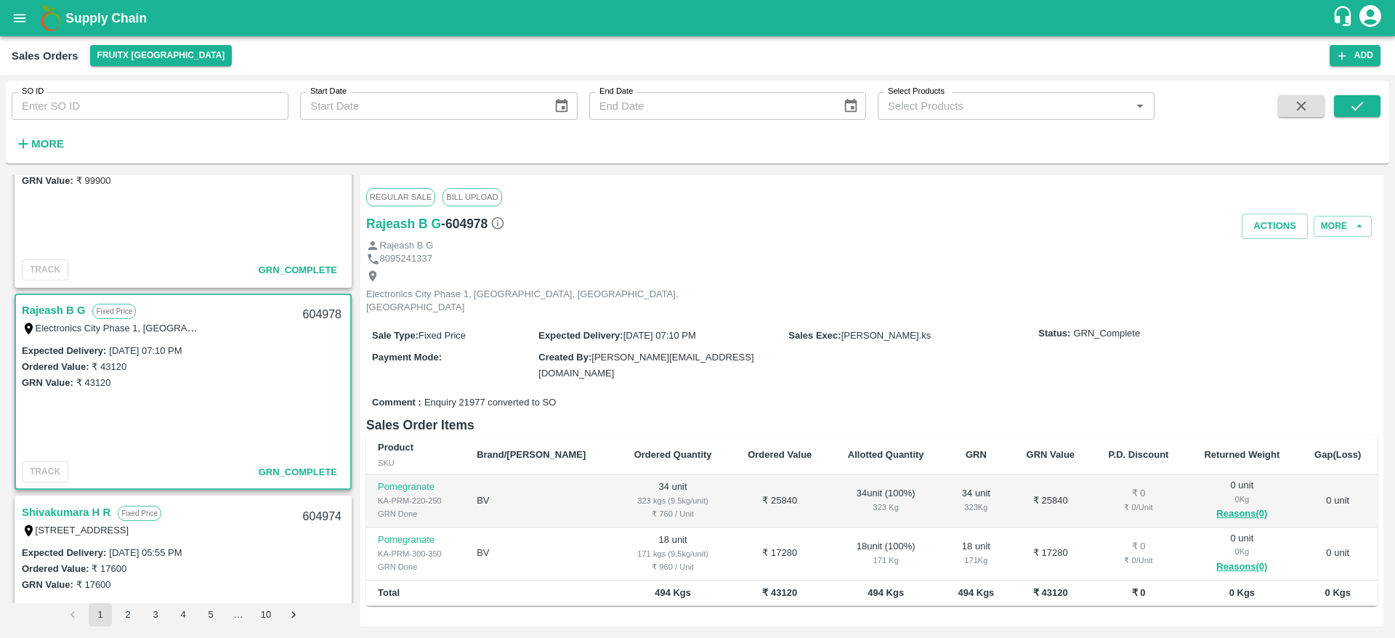
scroll to position [693, 0]
click at [60, 502] on link "Shivakumara H R" at bounding box center [66, 511] width 89 height 19
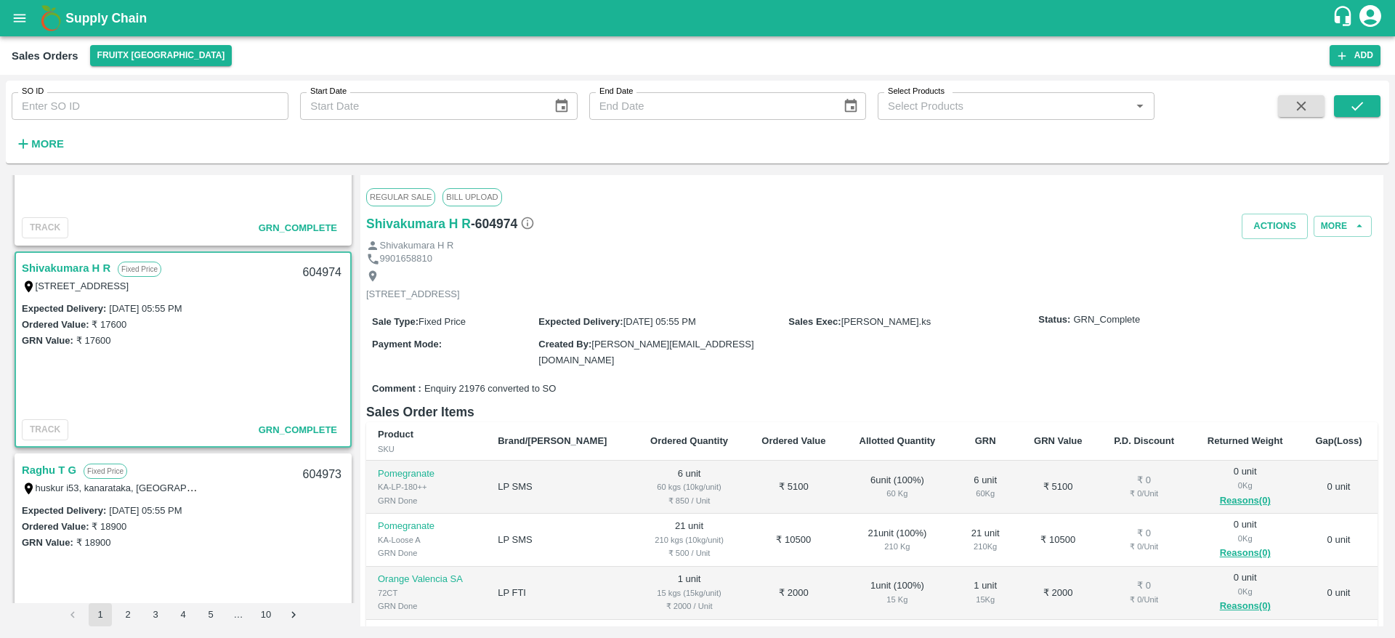
scroll to position [940, 0]
click at [60, 478] on div "huskur i53, kanarataka, bangalore, Bengaluru (Bangalore) Urban, Karnataka, 5601…" at bounding box center [113, 485] width 182 height 16
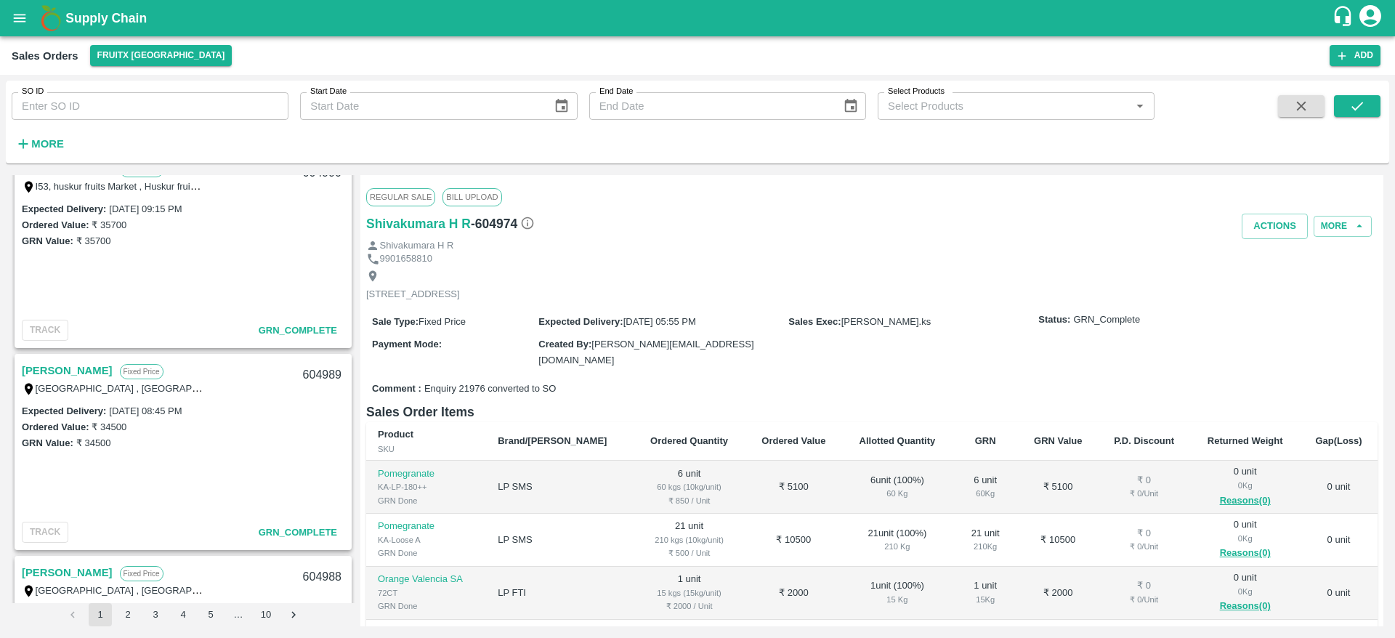
scroll to position [0, 0]
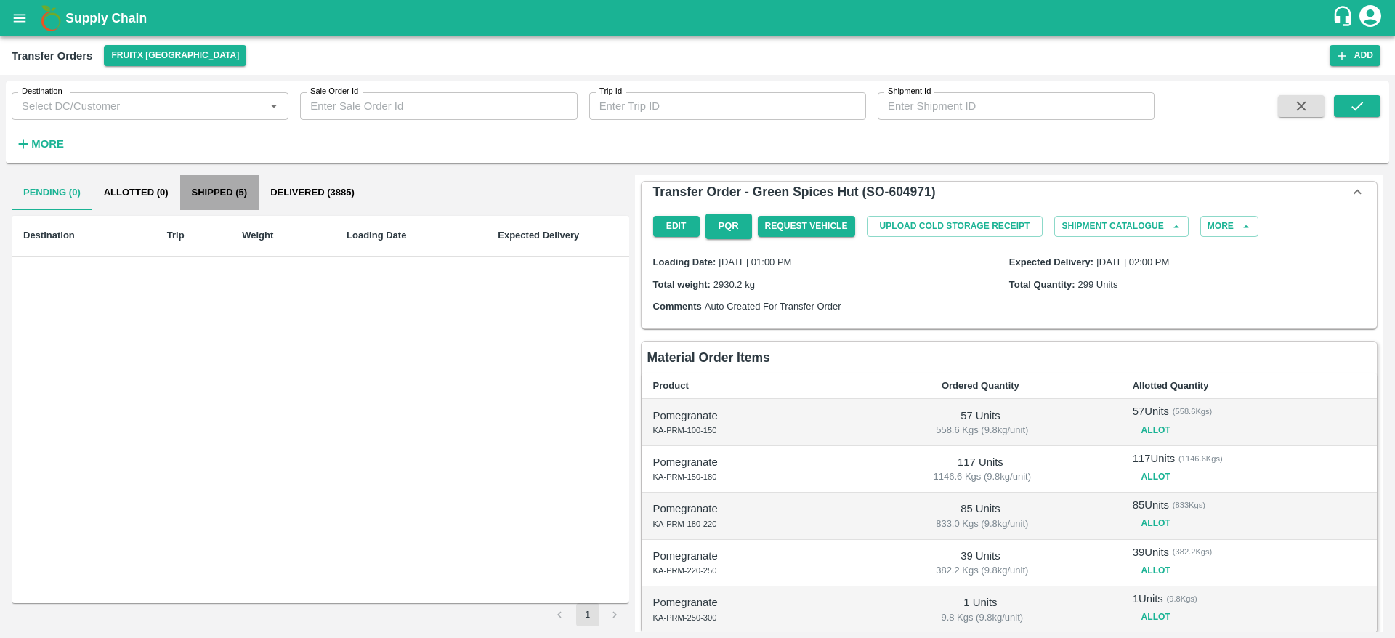
click at [208, 202] on button "Shipped (5)" at bounding box center [219, 192] width 79 height 35
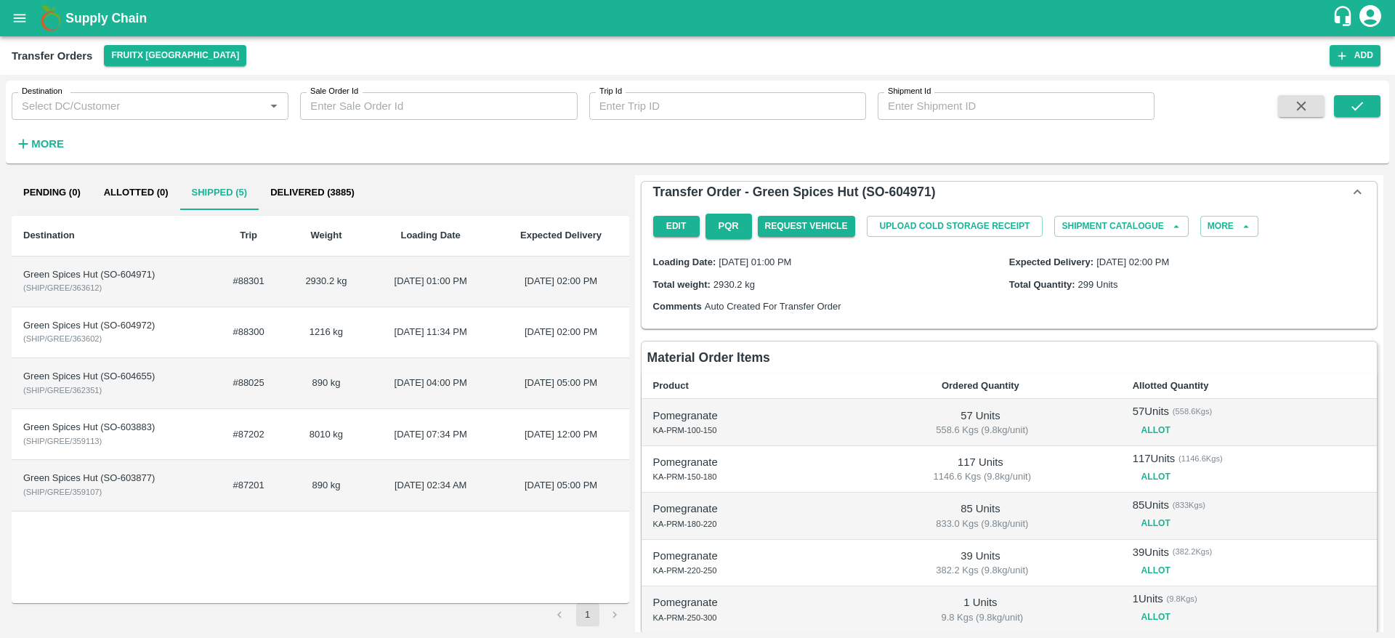
click at [132, 298] on td "Green Spices Hut (SO-604971) ( SHIP/GREE/363612 )" at bounding box center [112, 282] width 201 height 51
click at [136, 273] on div "Green Spices Hut (SO-604971)" at bounding box center [112, 275] width 178 height 14
copy div "604971"
